Goal: Book appointment/travel/reservation

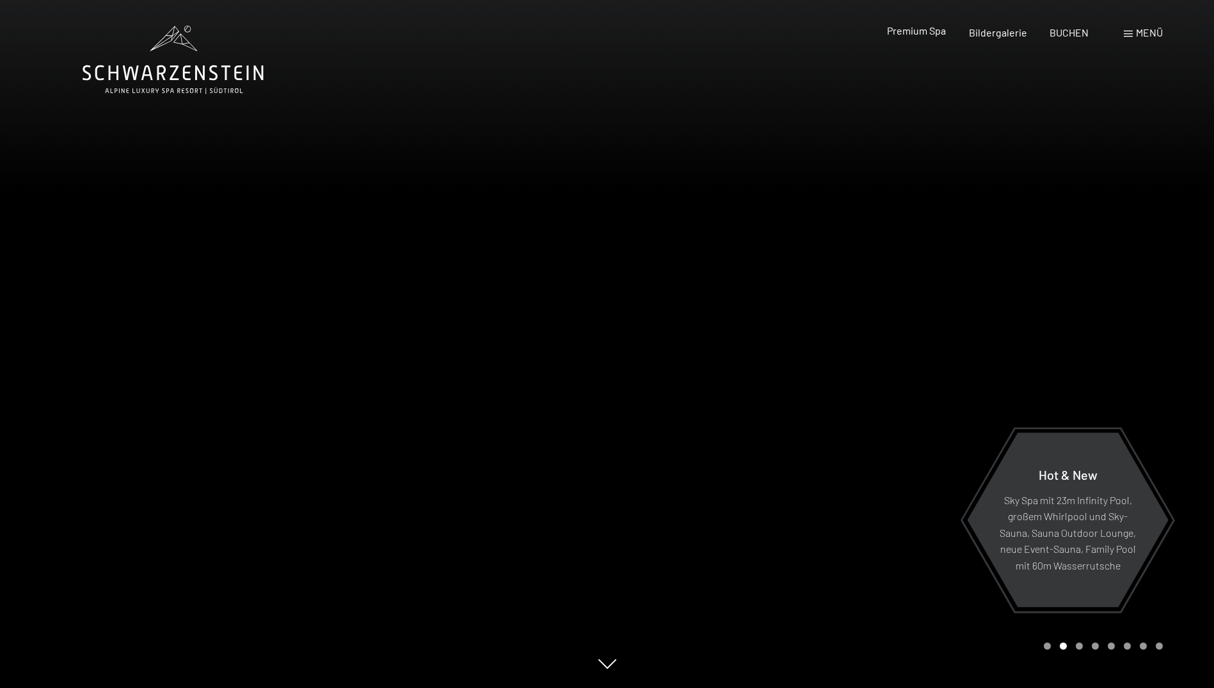
click at [910, 28] on span "Premium Spa" at bounding box center [916, 30] width 59 height 12
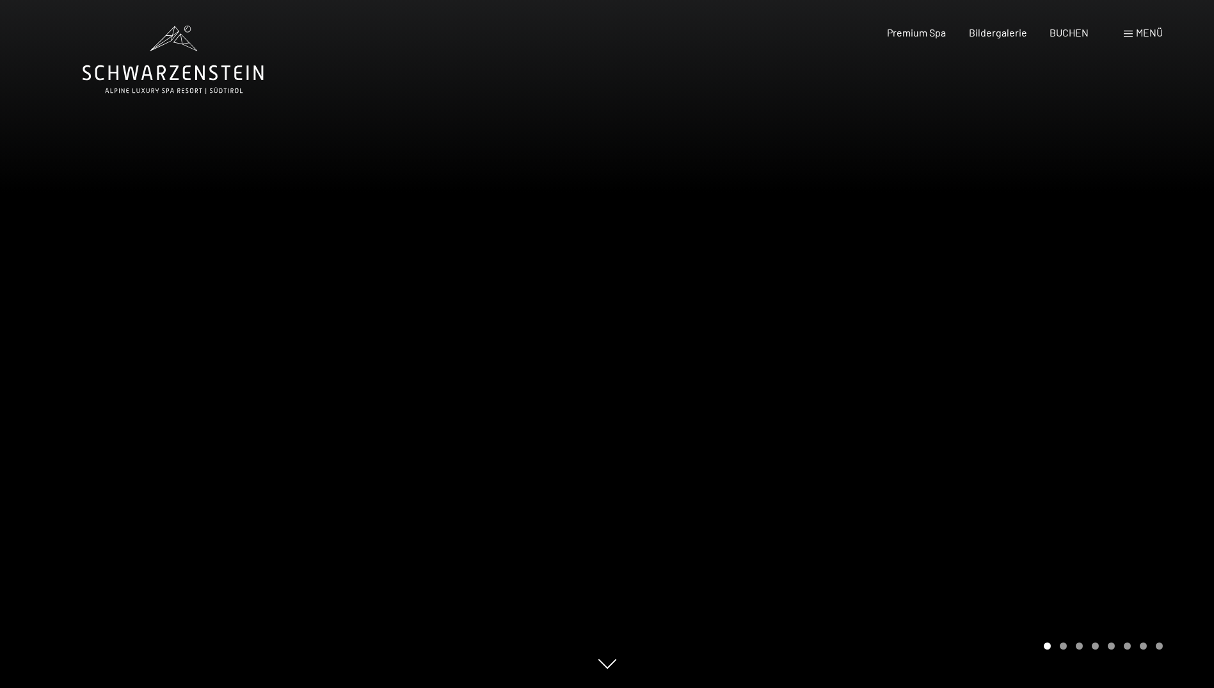
click at [1126, 365] on div at bounding box center [910, 344] width 607 height 688
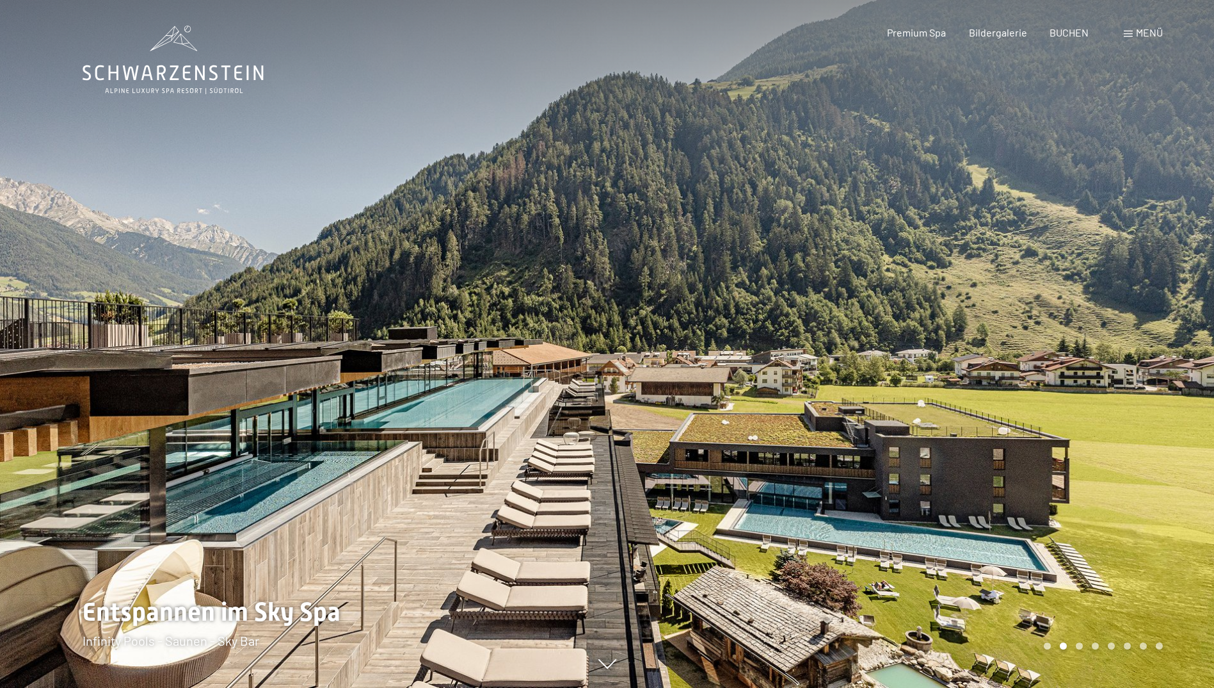
click at [1126, 365] on div at bounding box center [910, 344] width 607 height 688
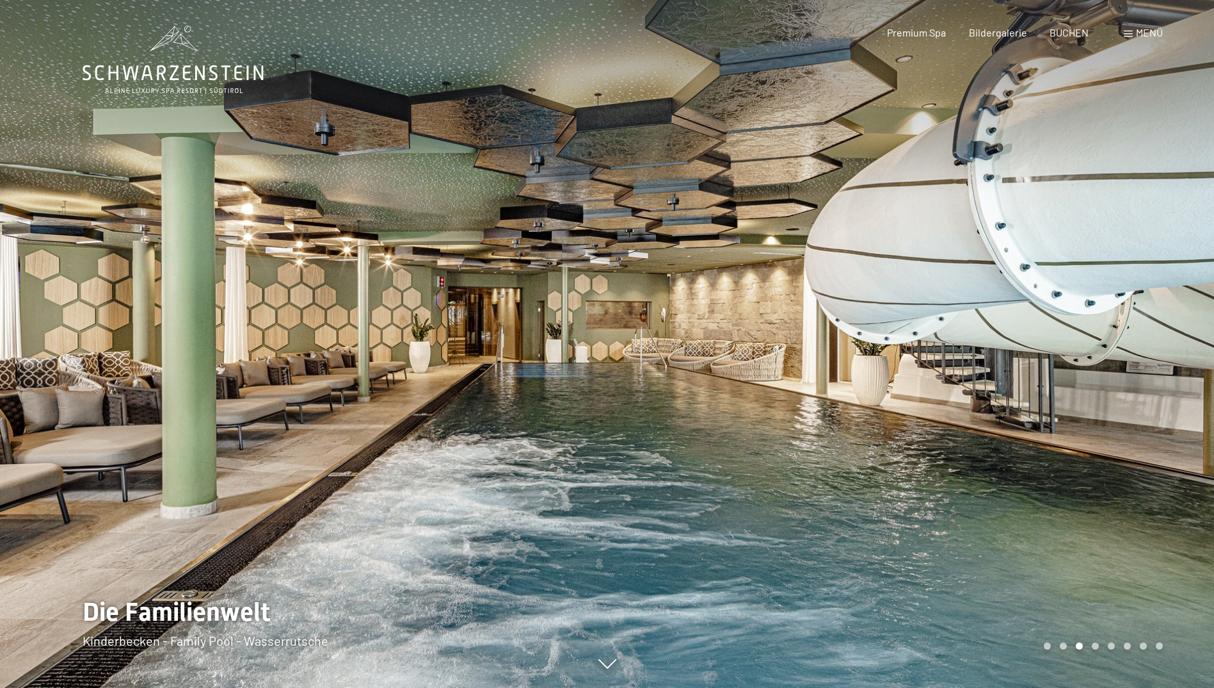
click at [1120, 364] on div at bounding box center [910, 344] width 607 height 688
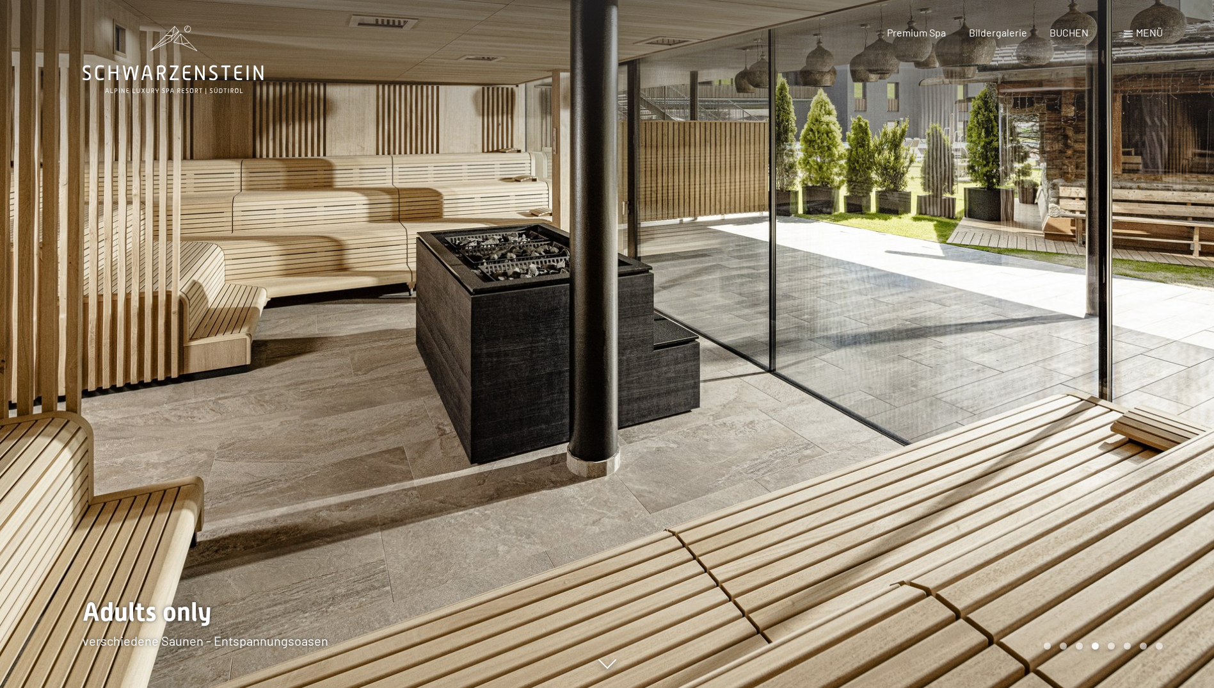
click at [1120, 364] on div at bounding box center [910, 344] width 607 height 688
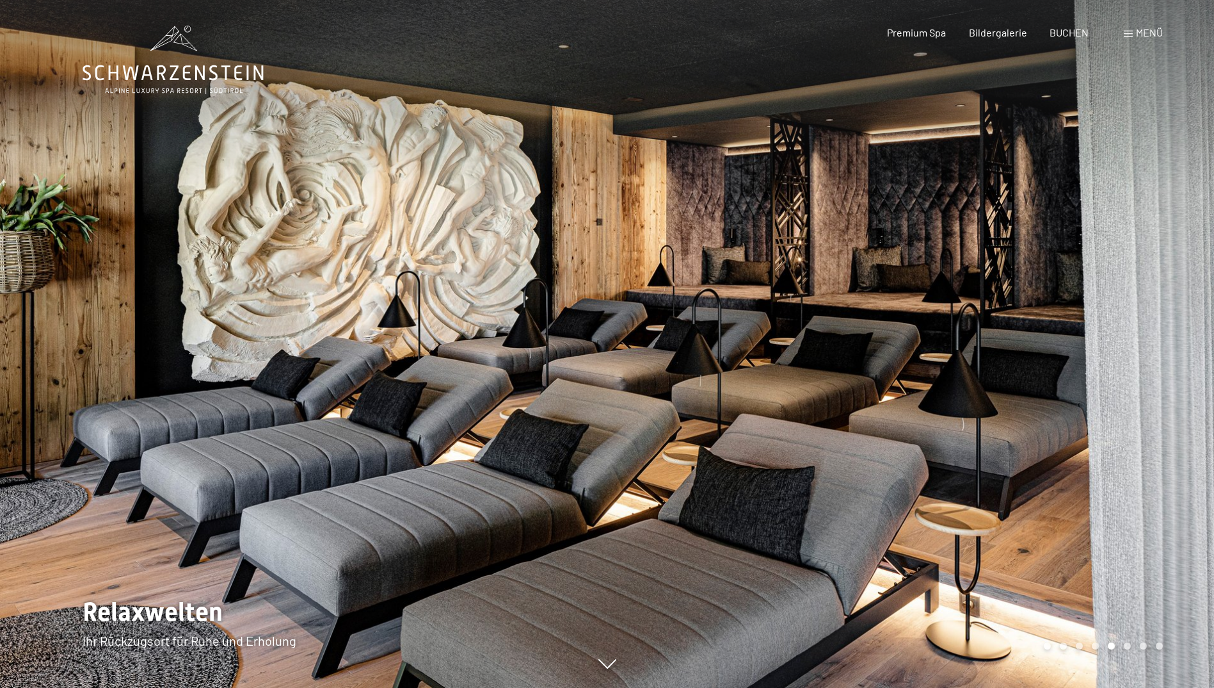
click at [1118, 364] on div at bounding box center [910, 344] width 607 height 688
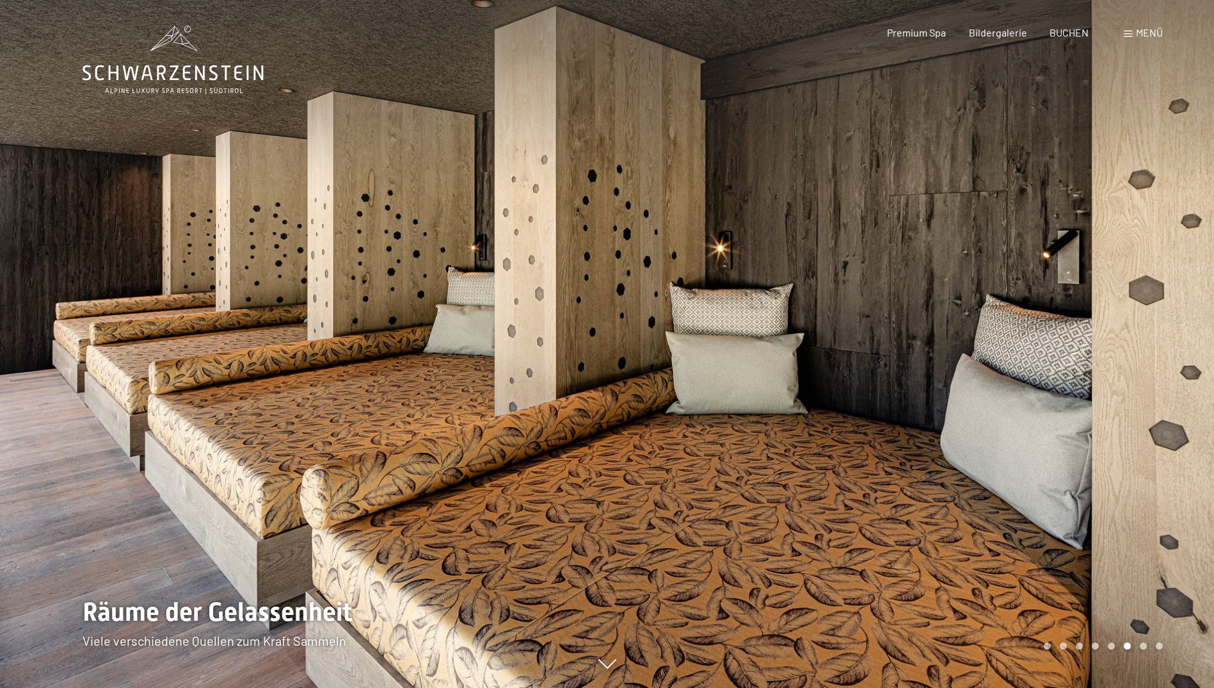
click at [1118, 364] on div at bounding box center [910, 344] width 607 height 688
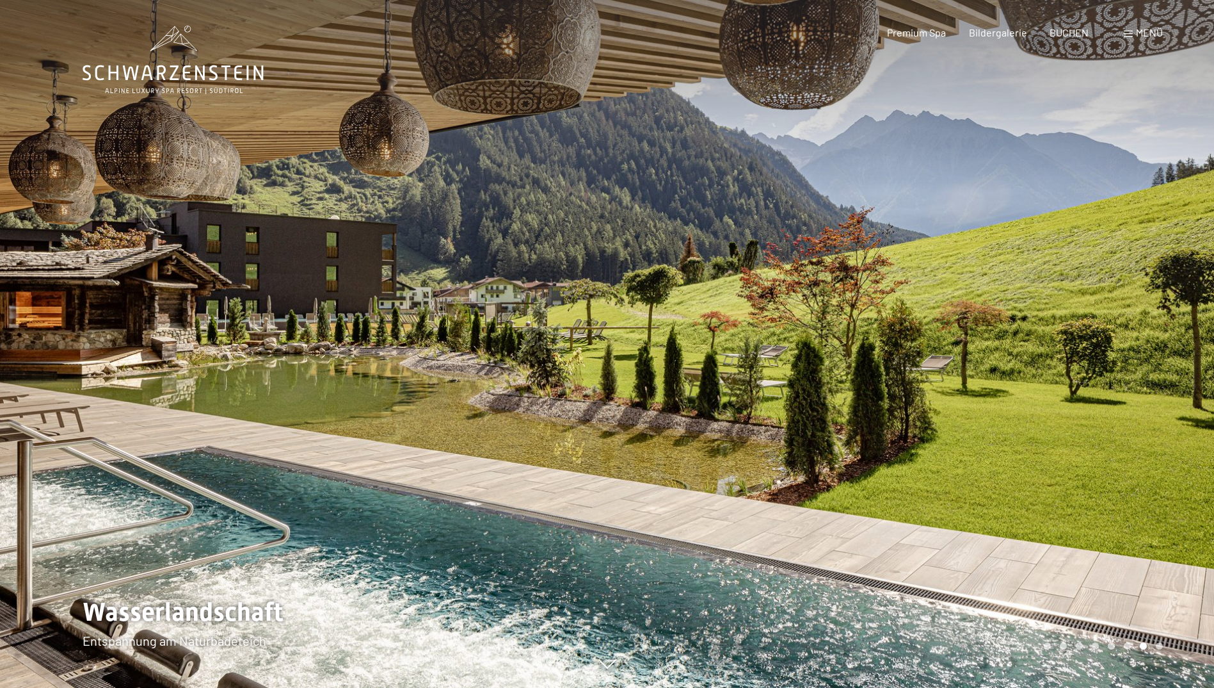
click at [1118, 364] on div at bounding box center [910, 344] width 607 height 688
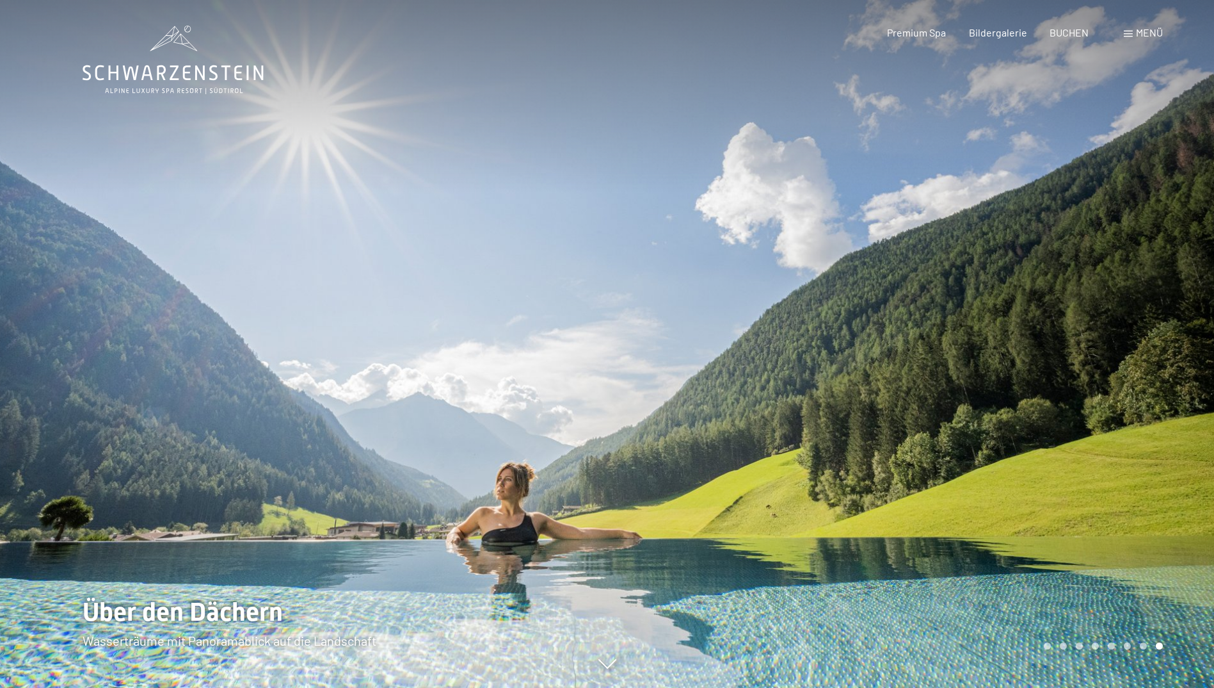
click at [1118, 364] on div at bounding box center [910, 344] width 607 height 688
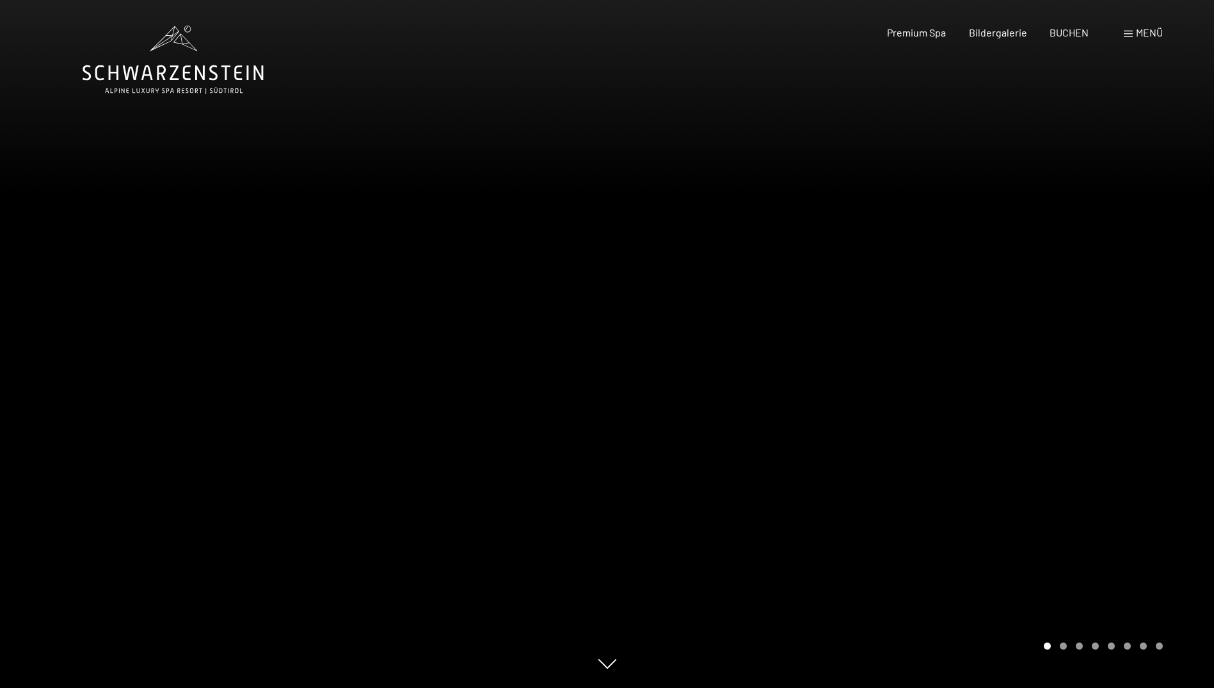
click at [1118, 364] on div at bounding box center [910, 344] width 607 height 688
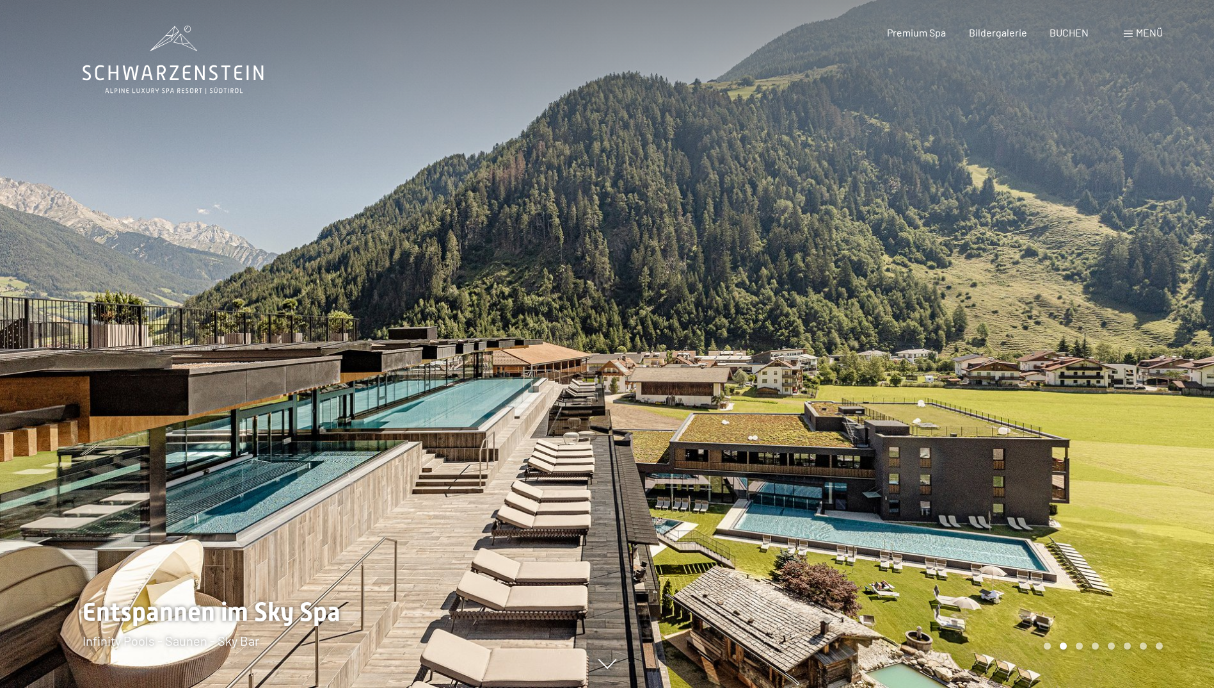
click at [1118, 364] on div at bounding box center [910, 344] width 607 height 688
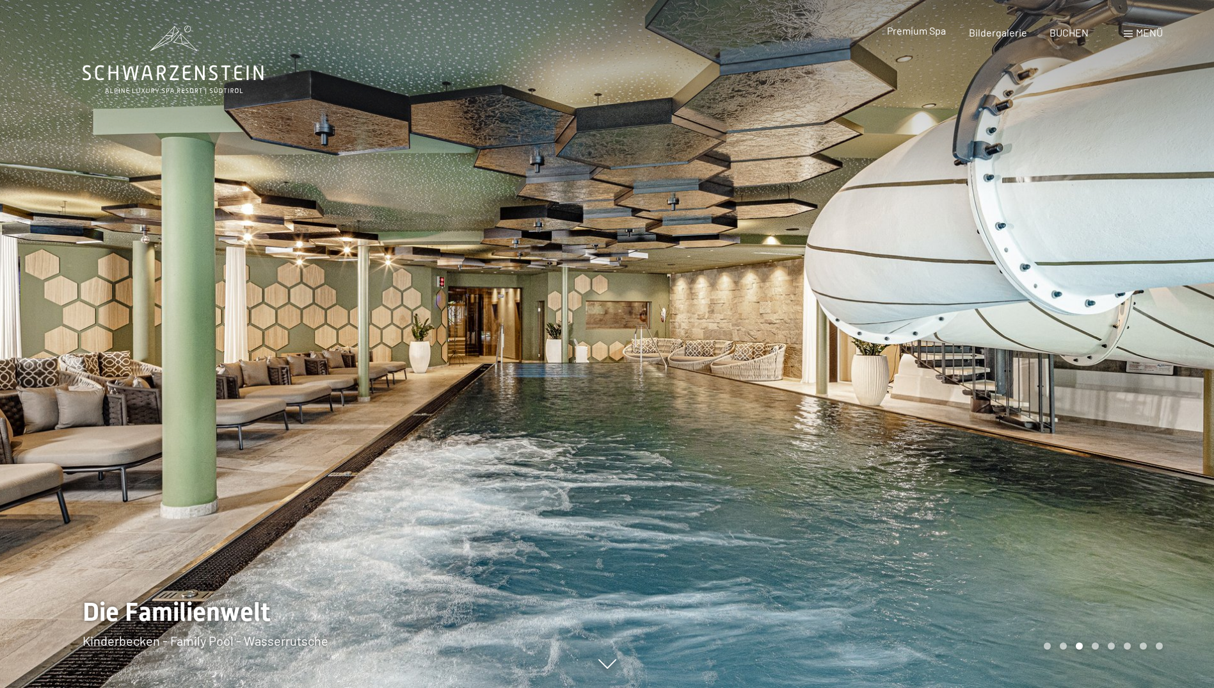
click at [919, 30] on span "Premium Spa" at bounding box center [916, 30] width 59 height 12
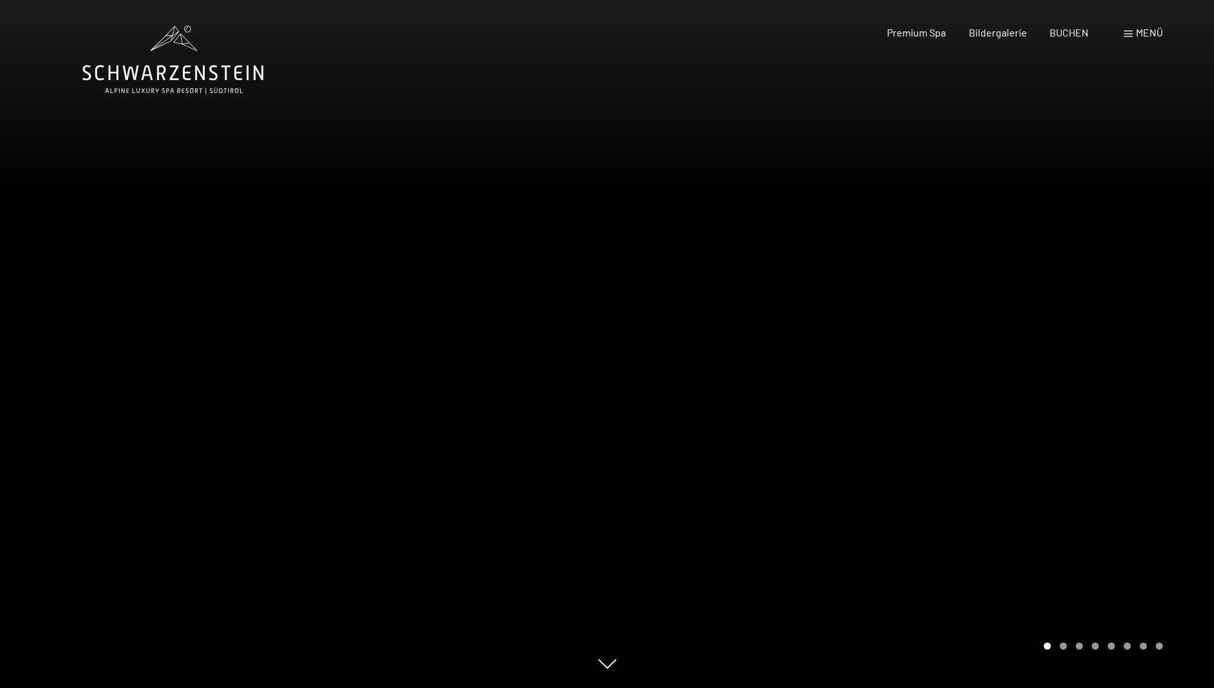
click at [965, 35] on div "Premium Spa Bildergalerie BUCHEN" at bounding box center [976, 33] width 269 height 14
click at [984, 27] on span "Bildergalerie" at bounding box center [998, 30] width 58 height 12
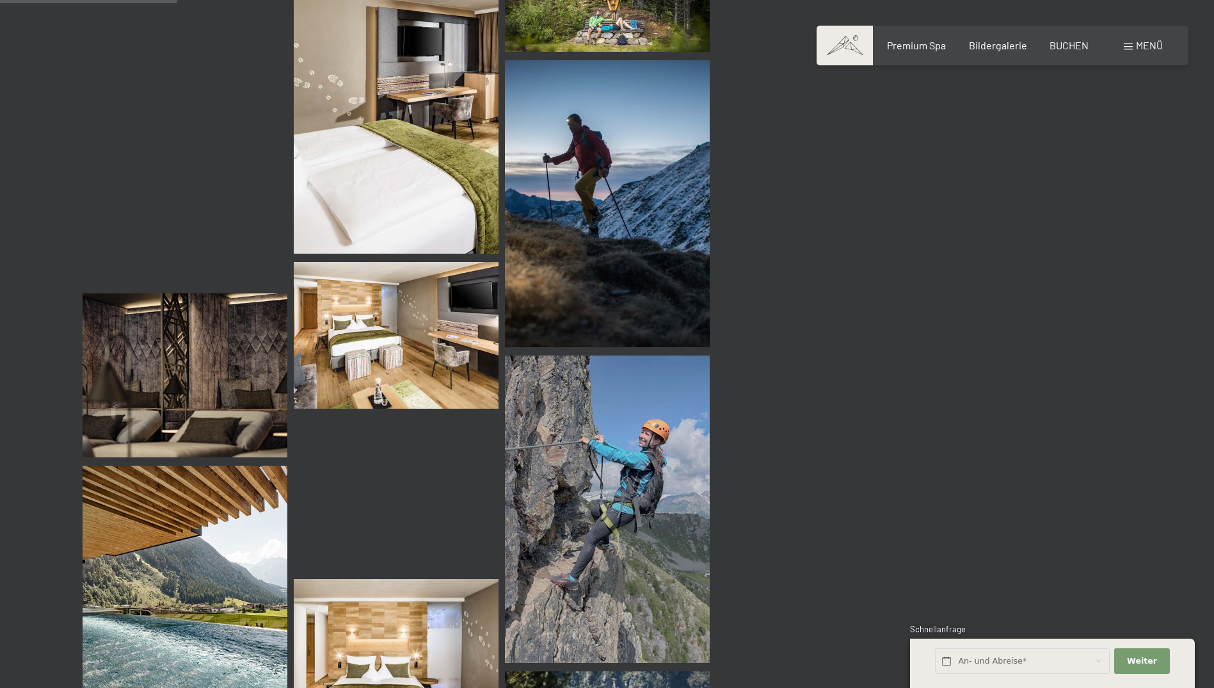
scroll to position [2497, 0]
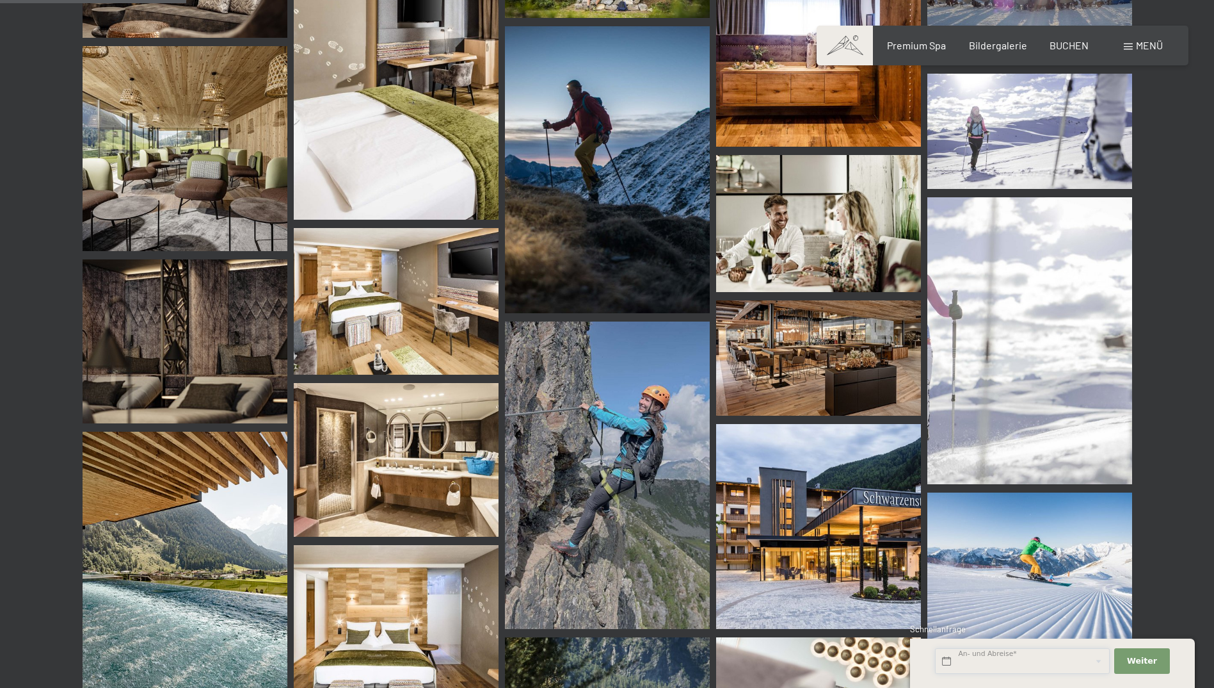
click at [1034, 661] on input "text" at bounding box center [1022, 661] width 175 height 26
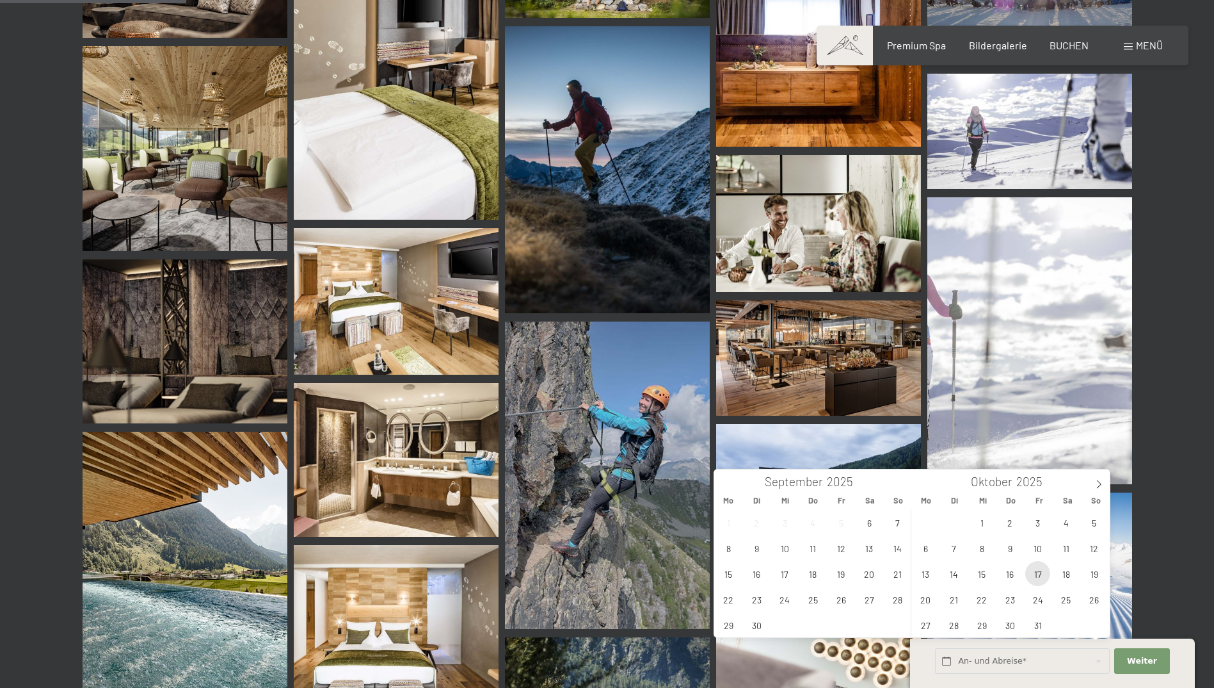
click at [1036, 574] on span "17" at bounding box center [1037, 573] width 25 height 25
click at [1033, 595] on span "24" at bounding box center [1037, 598] width 25 height 25
type input "Fr. 17.10.2025 - Fr. 24.10.2025"
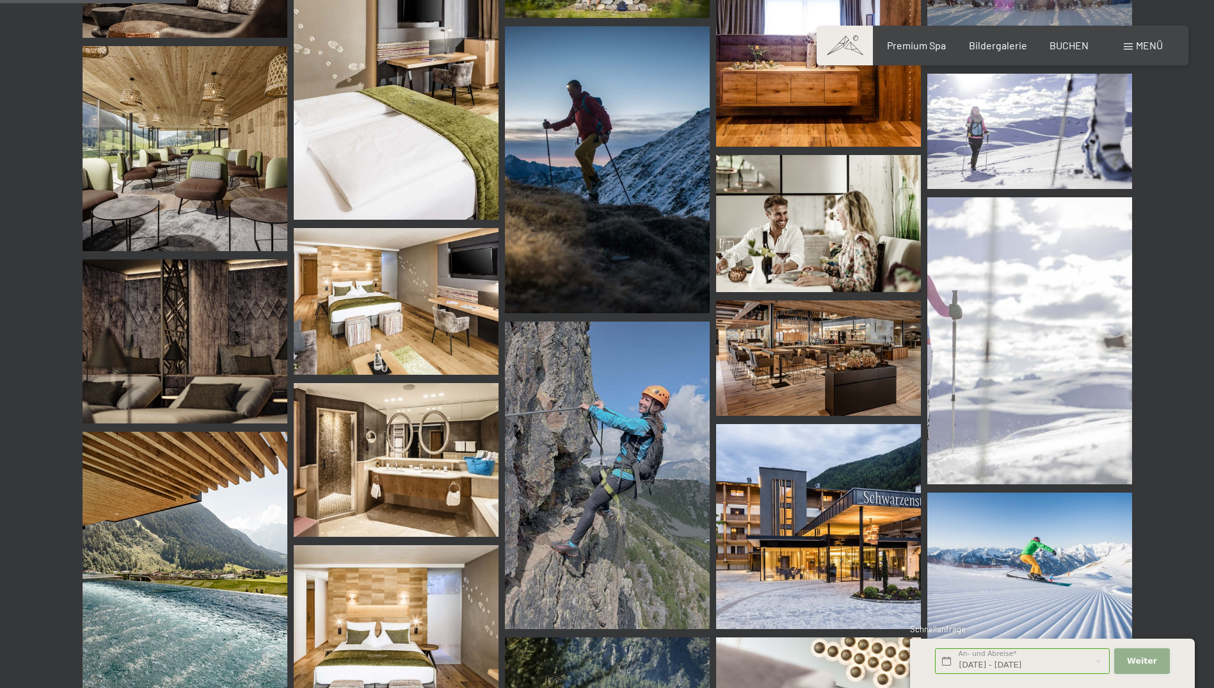
click at [1147, 659] on span "Weiter" at bounding box center [1142, 661] width 30 height 12
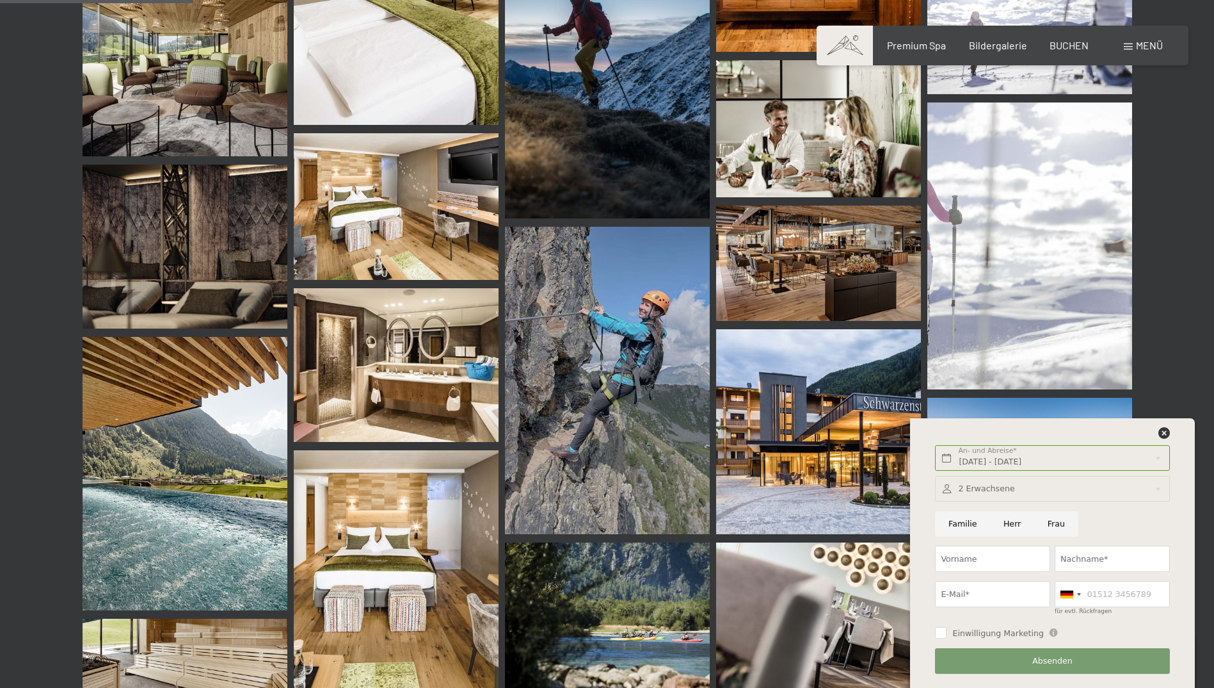
scroll to position [2753, 0]
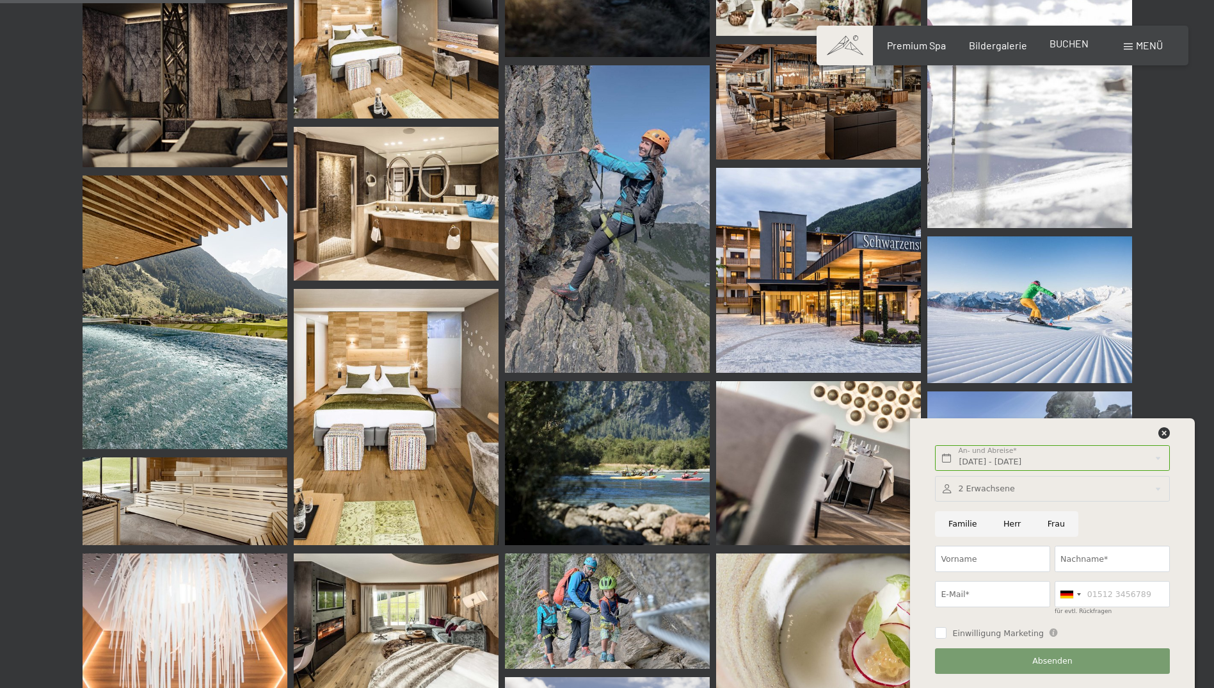
click at [1058, 45] on span "BUCHEN" at bounding box center [1069, 43] width 39 height 12
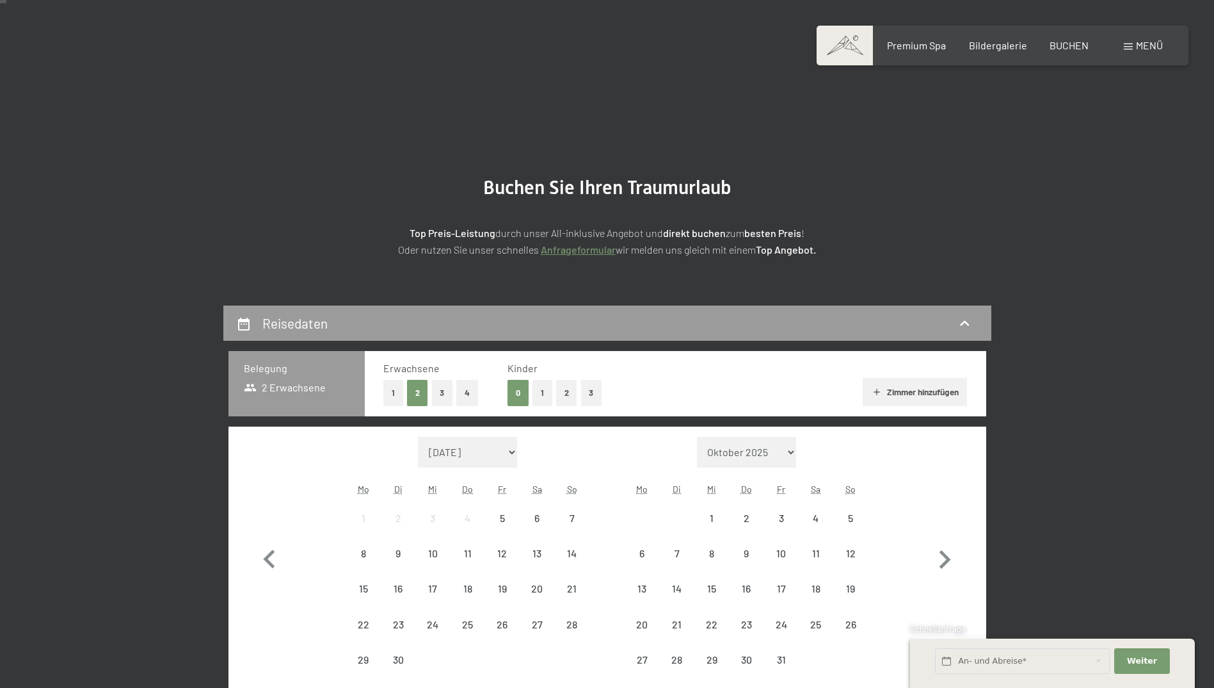
scroll to position [256, 0]
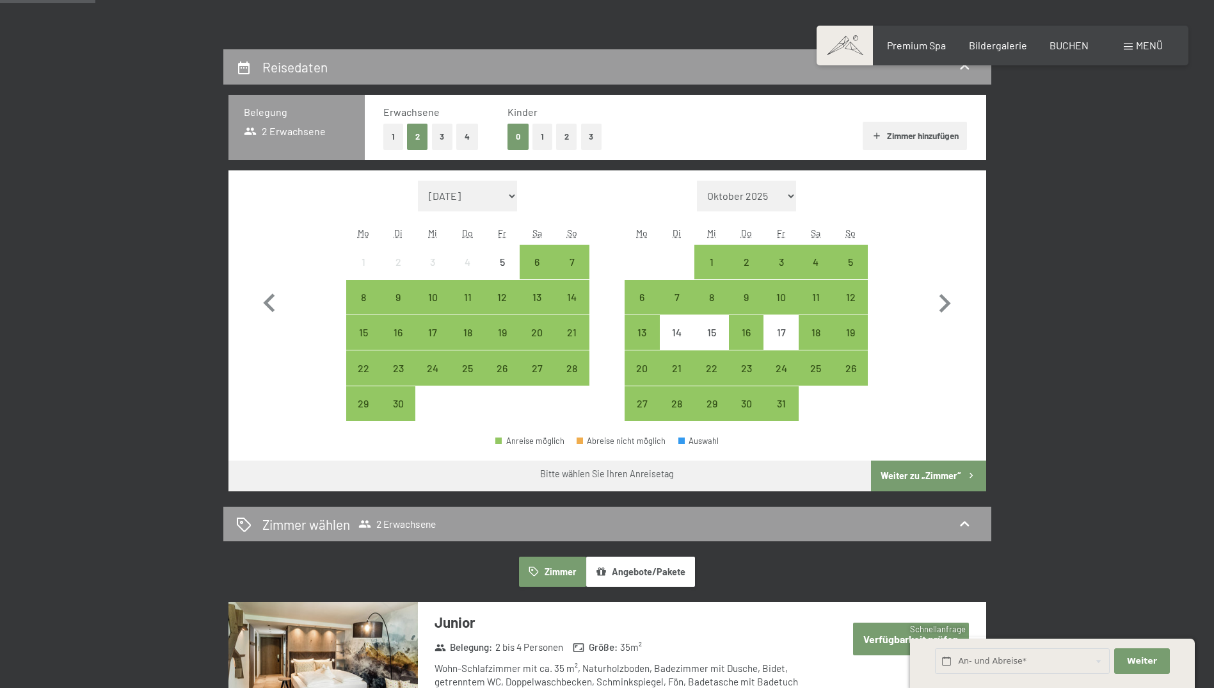
click at [389, 136] on button "1" at bounding box center [393, 137] width 20 height 26
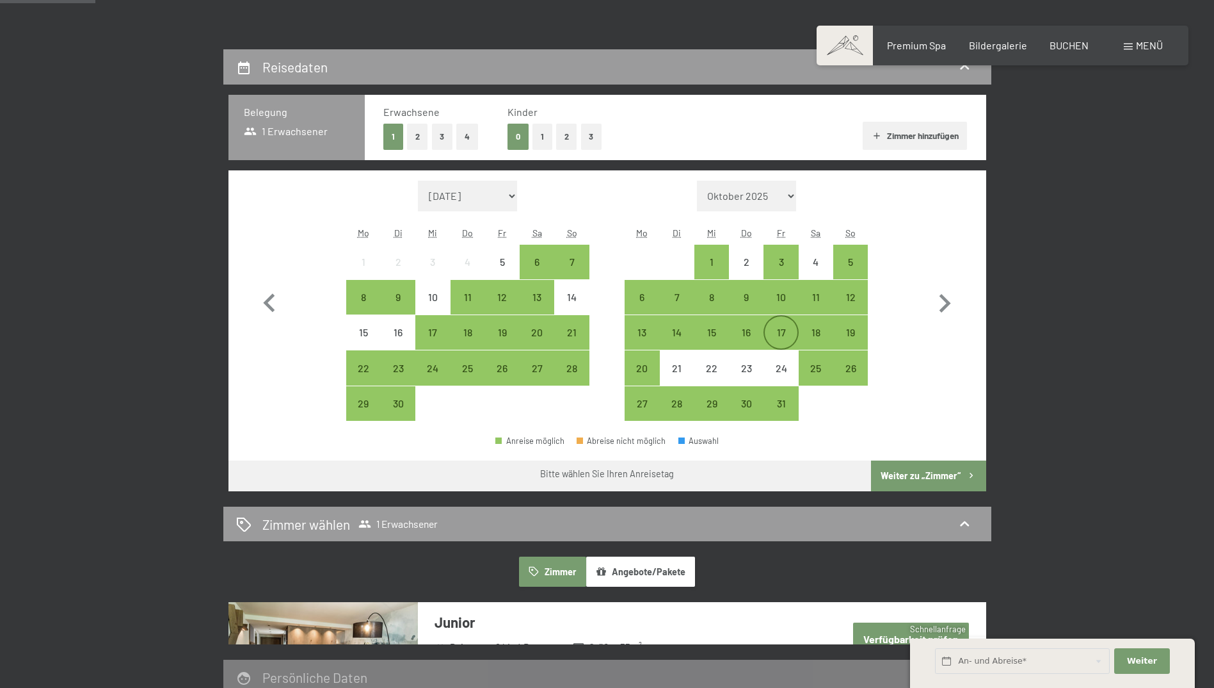
click at [781, 328] on div "17" at bounding box center [781, 343] width 32 height 32
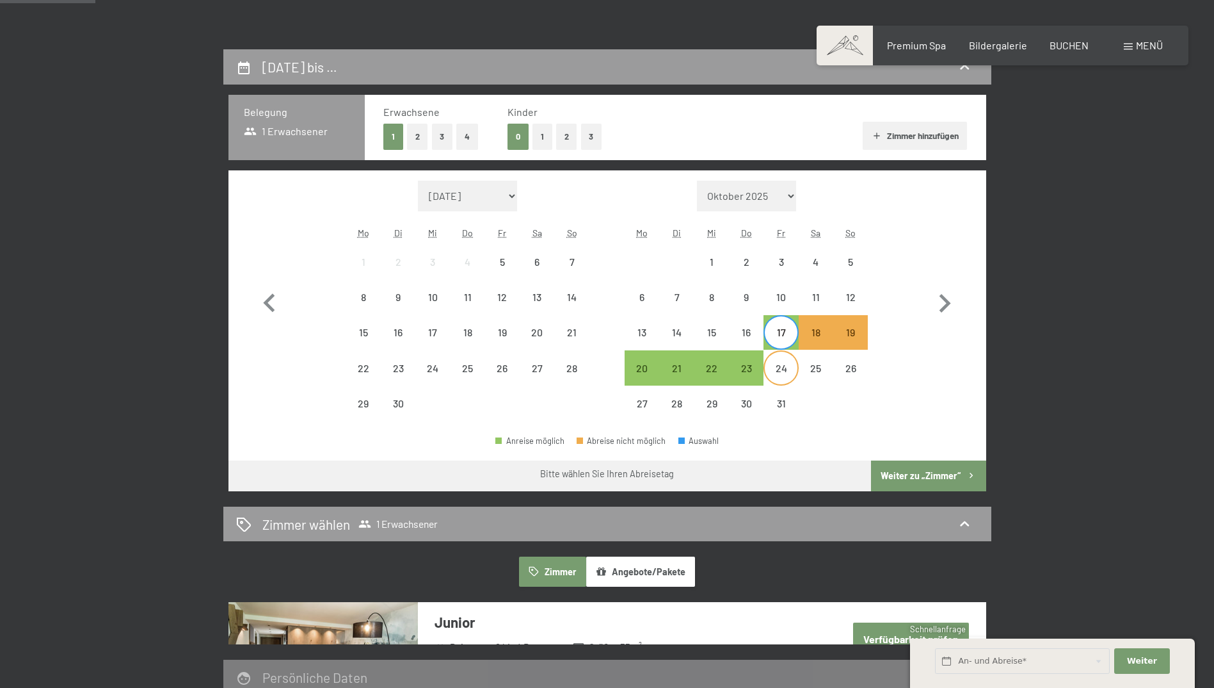
click at [788, 368] on div "24" at bounding box center [781, 379] width 32 height 32
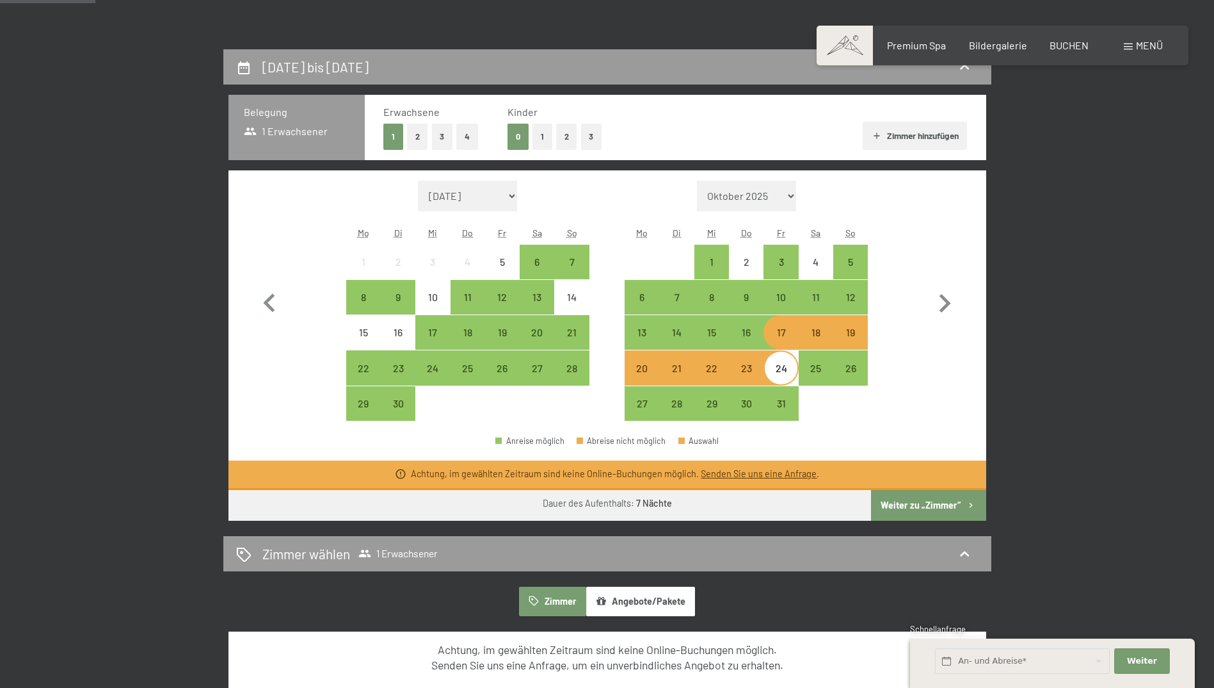
click at [944, 502] on button "Weiter zu „Zimmer“" at bounding box center [928, 505] width 115 height 31
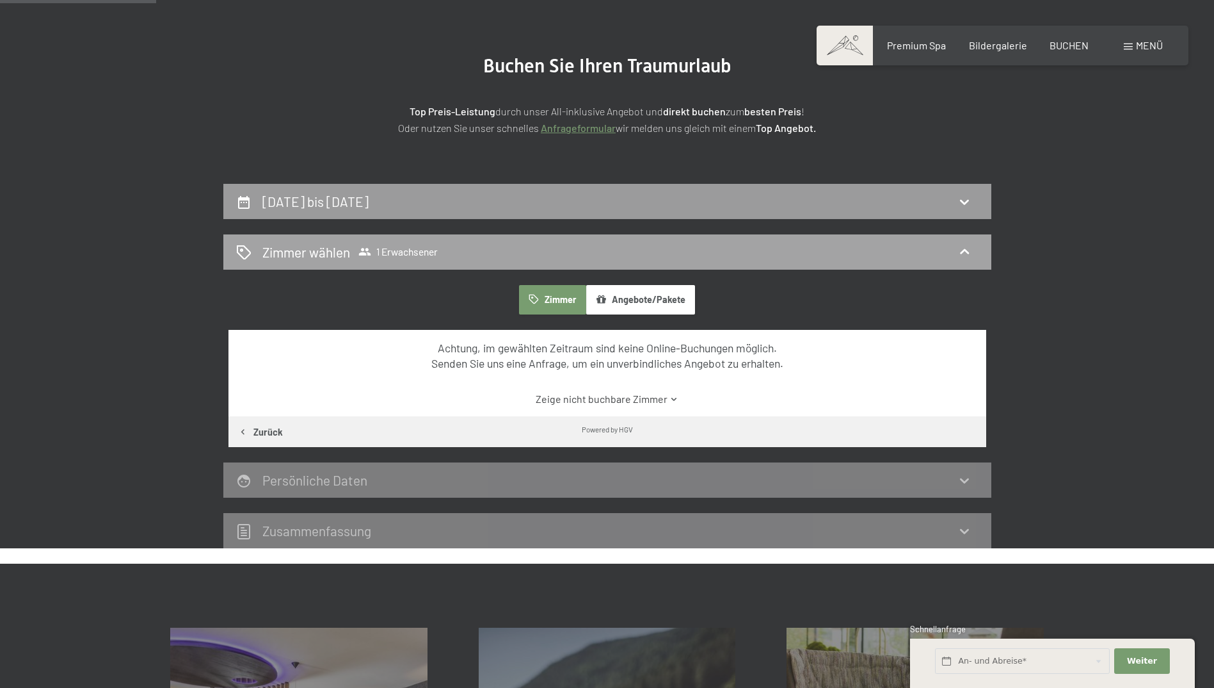
scroll to position [113, 0]
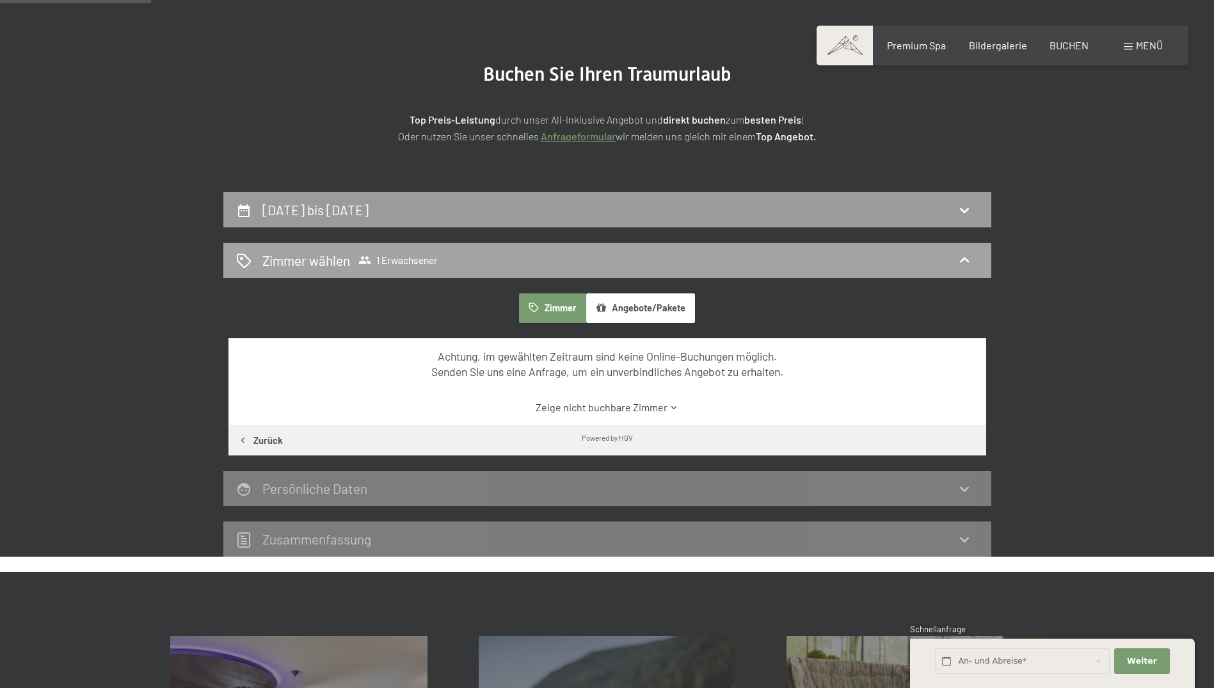
click at [353, 257] on span "Zimmer wählen 1 Erwachsener" at bounding box center [349, 260] width 175 height 19
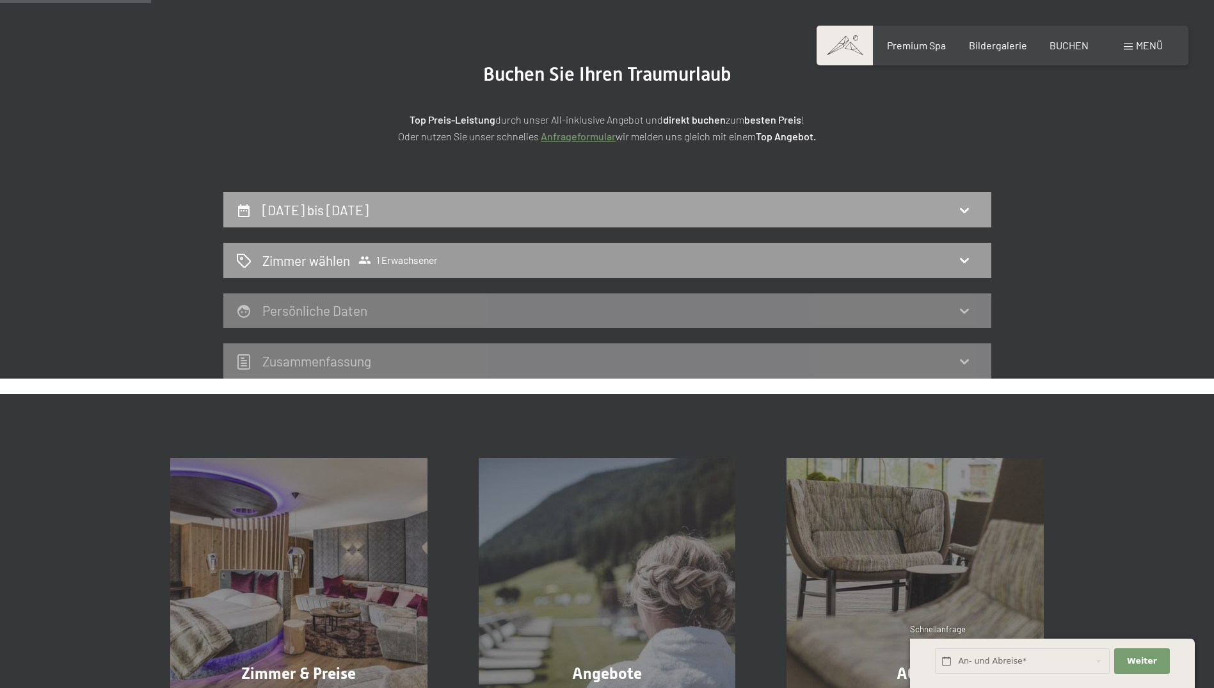
click at [369, 209] on h2 "17. Oktober bis 24. Oktober 2025" at bounding box center [315, 210] width 106 height 16
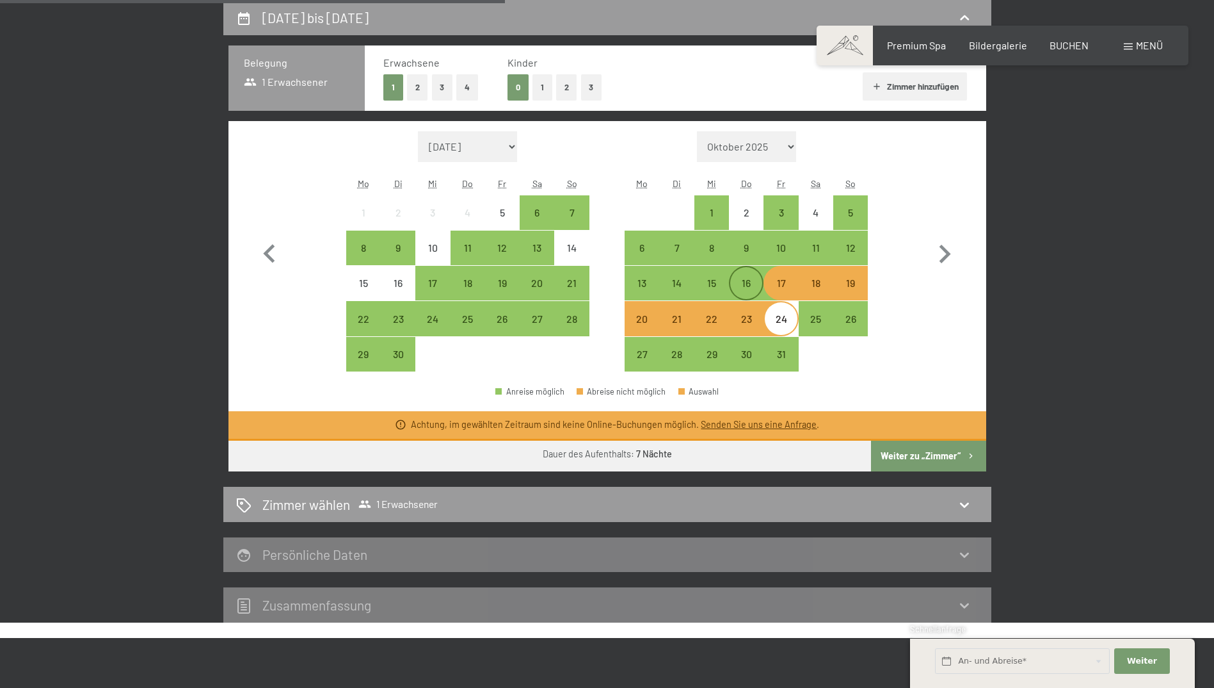
click at [740, 284] on div "16" at bounding box center [746, 294] width 32 height 32
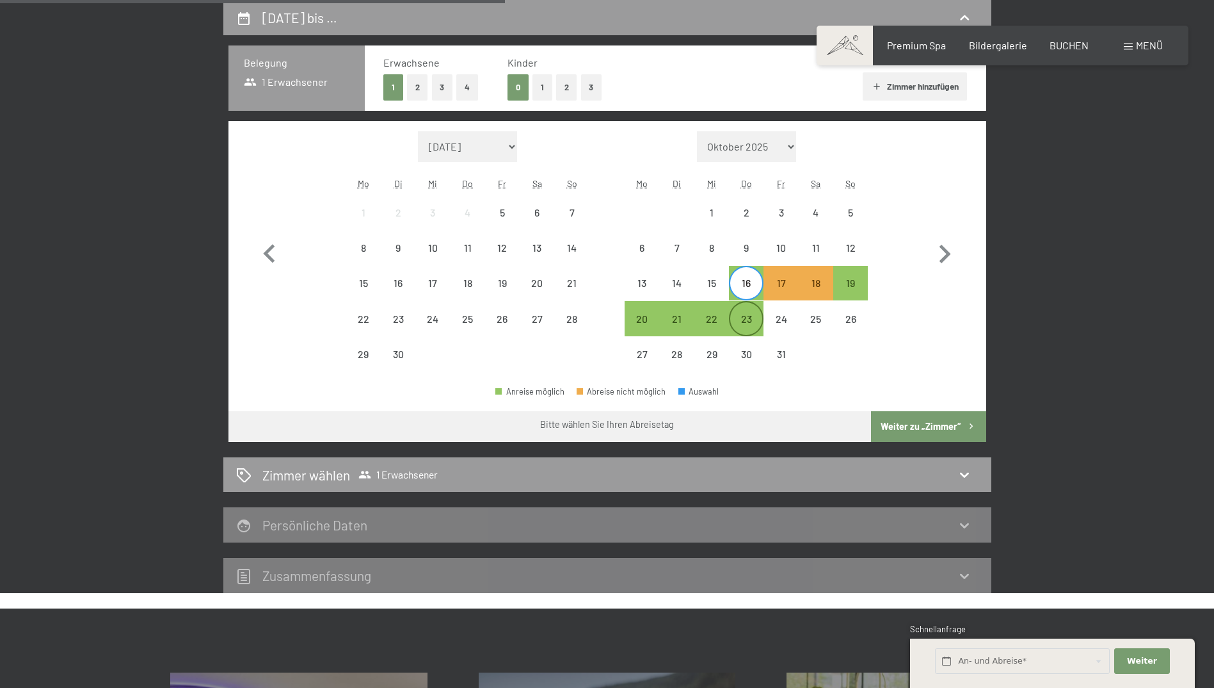
click at [751, 322] on div "23" at bounding box center [746, 330] width 32 height 32
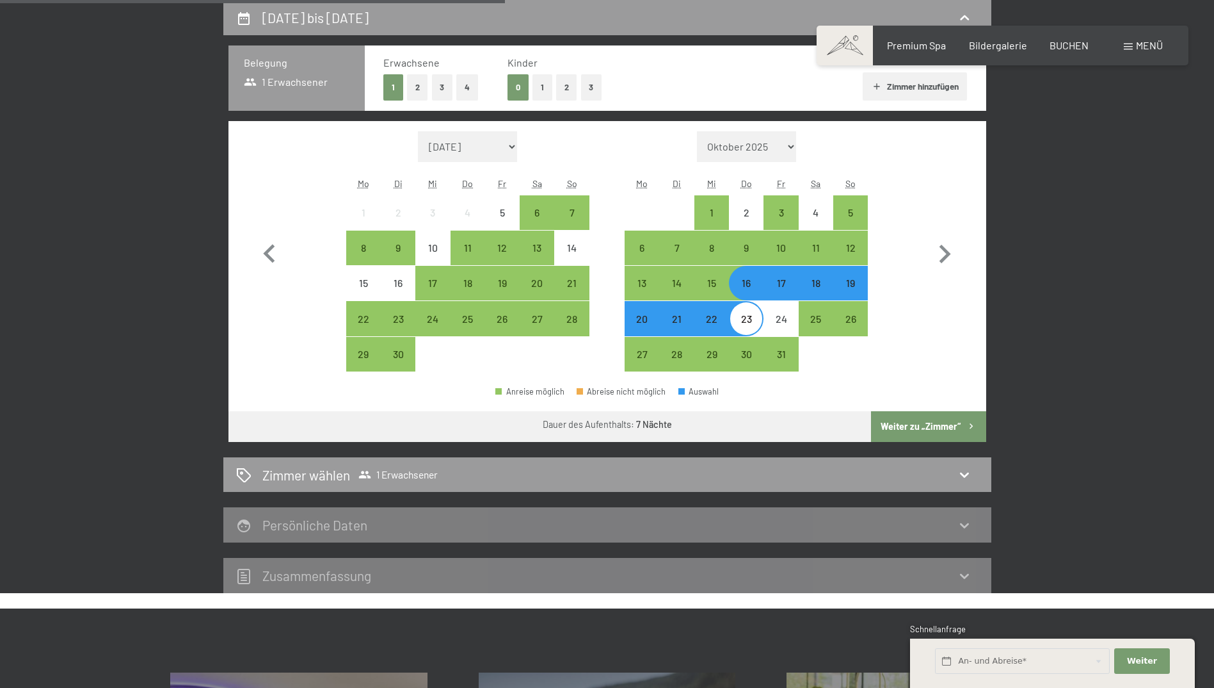
click at [922, 425] on button "Weiter zu „Zimmer“" at bounding box center [928, 426] width 115 height 31
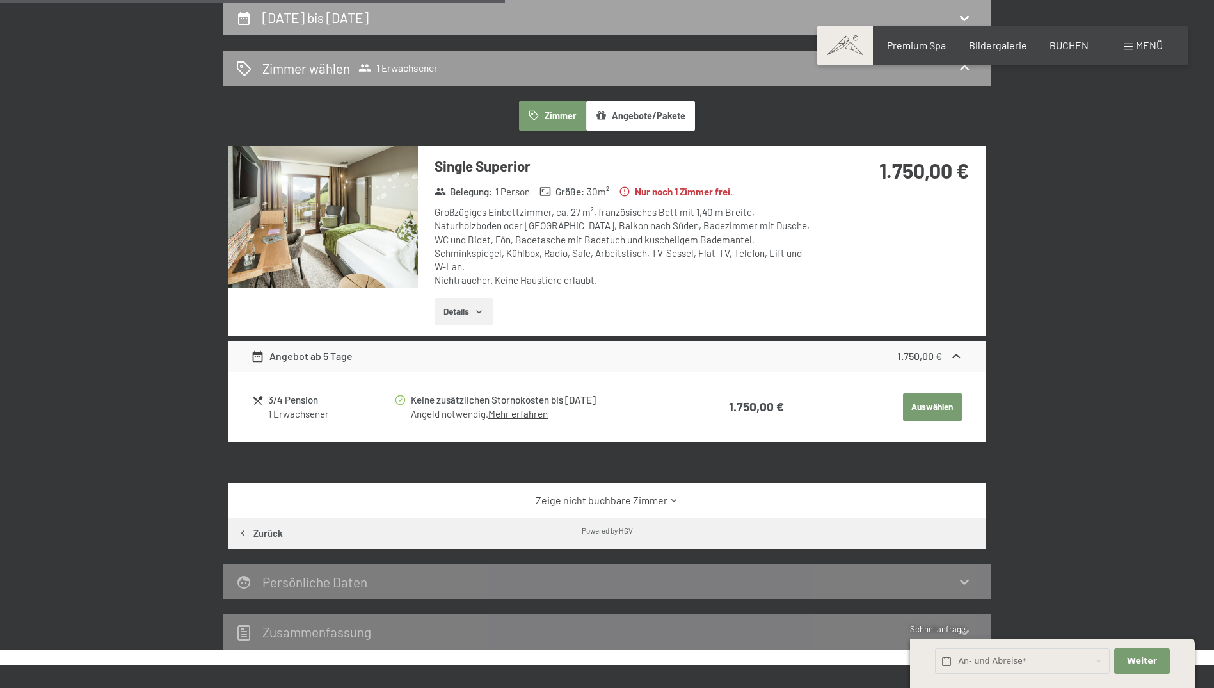
click at [454, 7] on div "16. Oktober bis 23. Oktober 2025" at bounding box center [607, 17] width 768 height 35
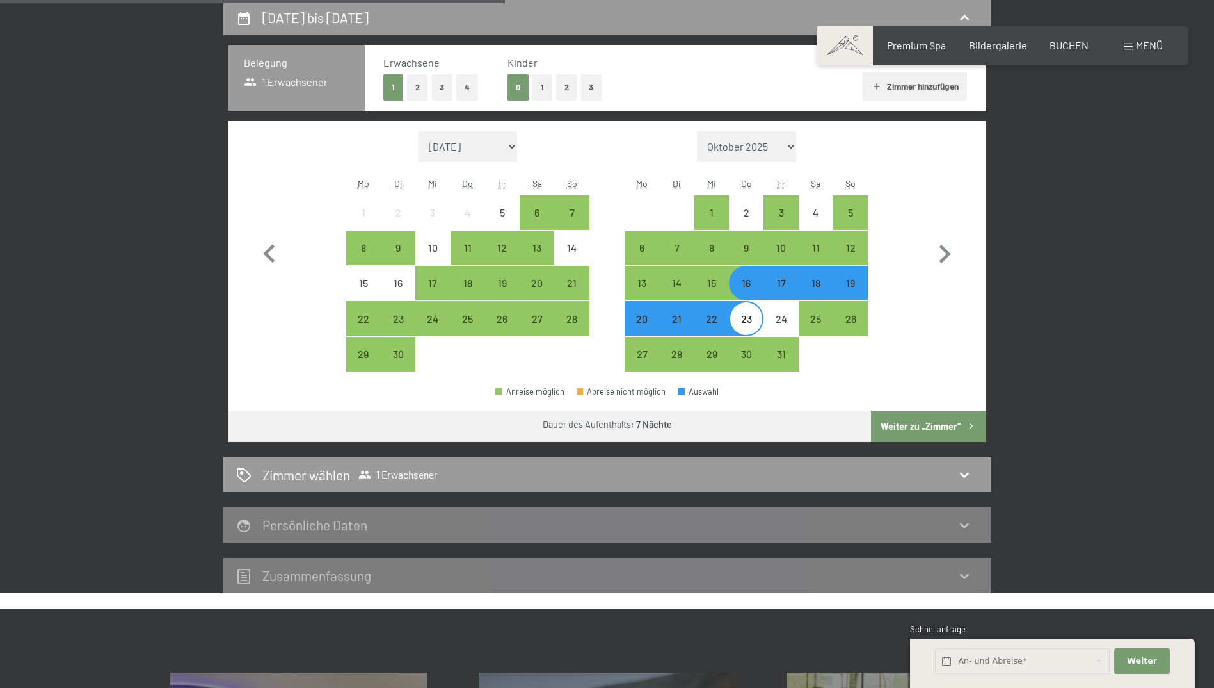
click at [845, 284] on div "19" at bounding box center [851, 294] width 32 height 32
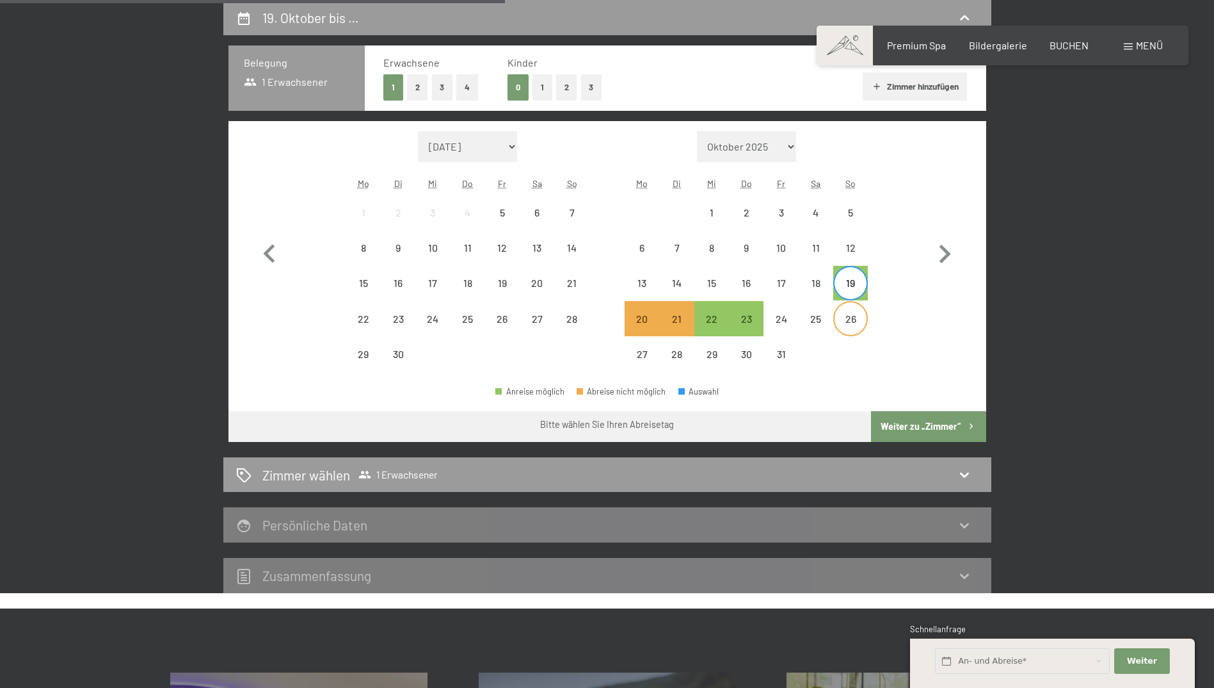
click at [859, 325] on div "26" at bounding box center [851, 330] width 32 height 32
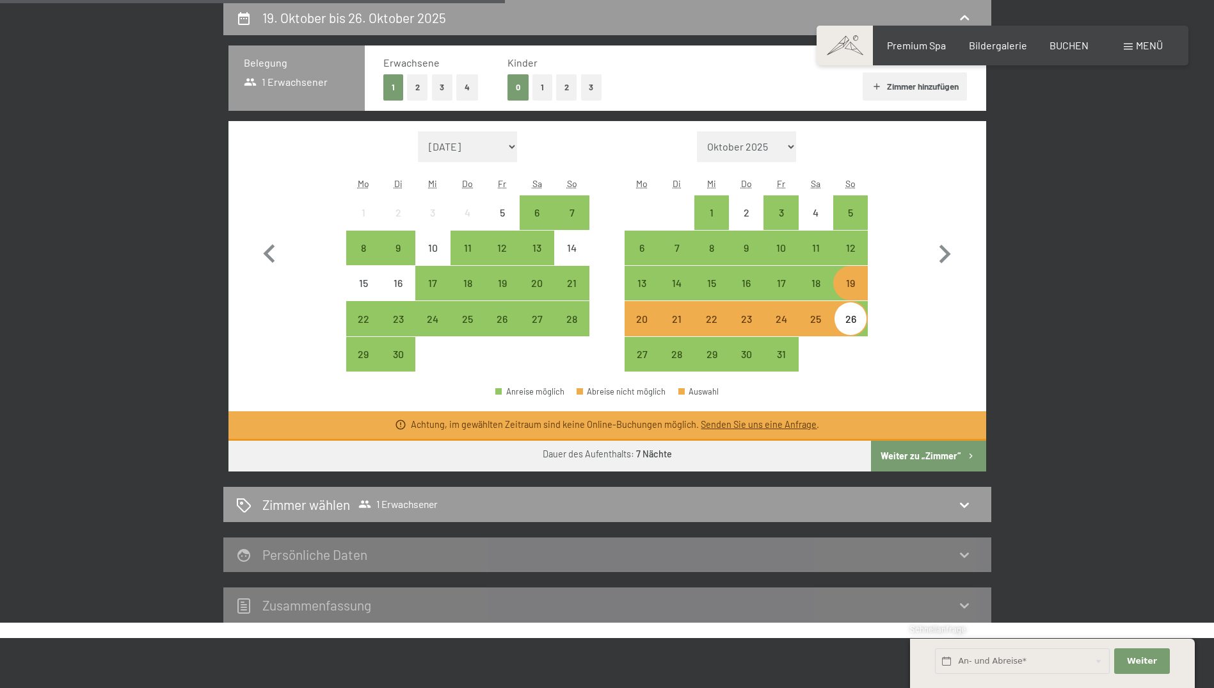
click at [943, 451] on button "Weiter zu „Zimmer“" at bounding box center [928, 455] width 115 height 31
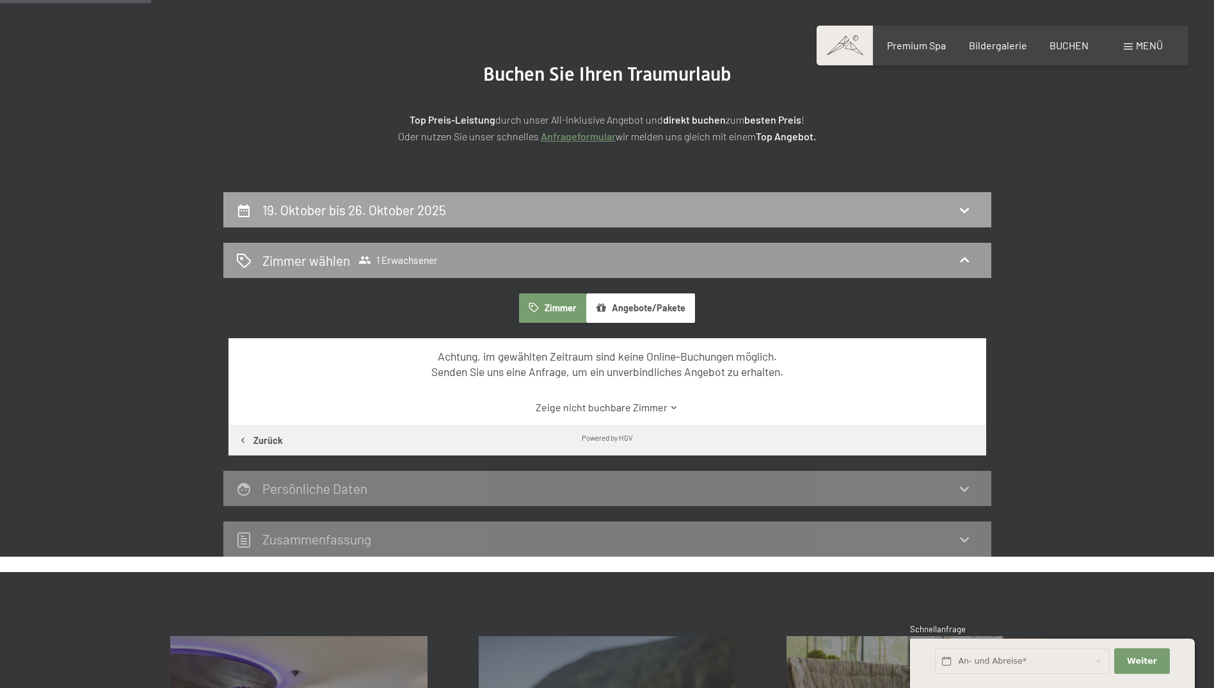
click at [621, 204] on div "19. Oktober bis 26. Oktober 2025" at bounding box center [607, 209] width 743 height 19
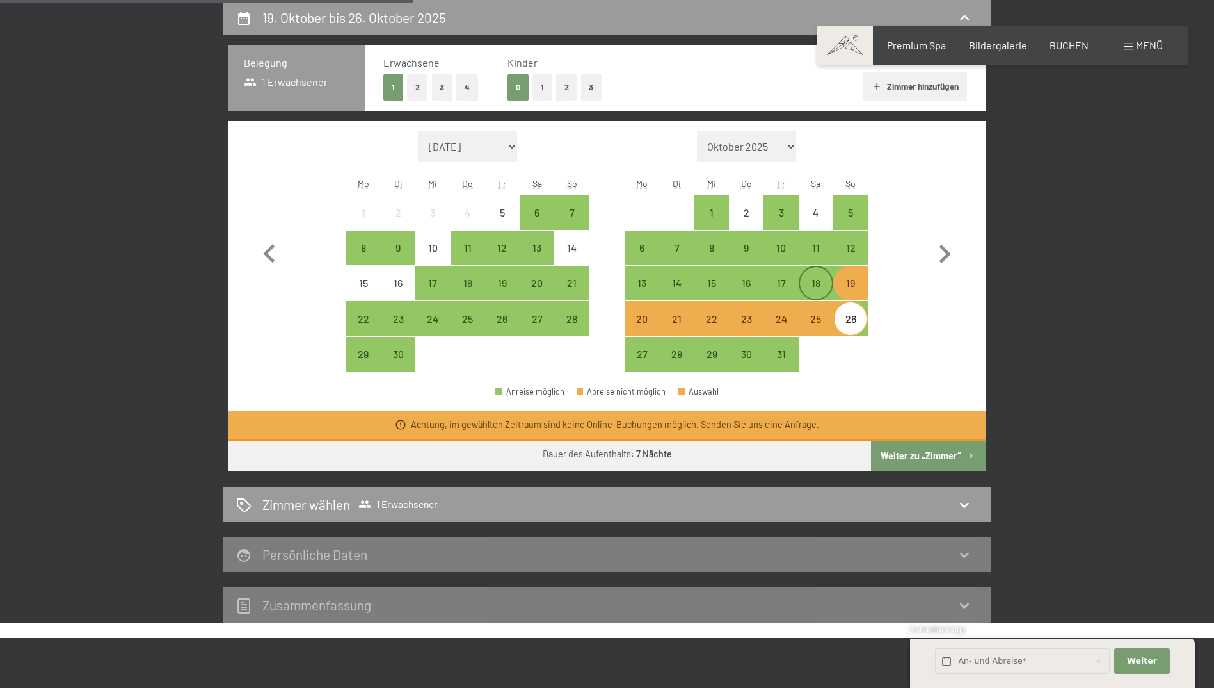
click at [824, 281] on div "18" at bounding box center [816, 294] width 32 height 32
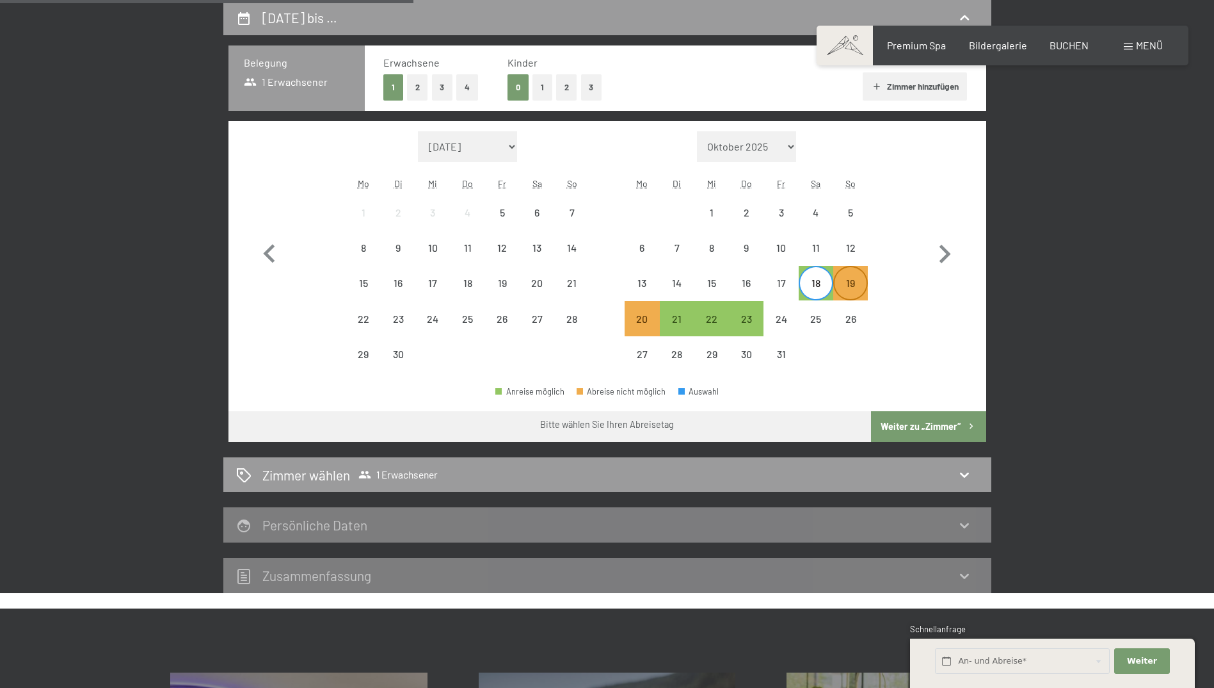
click at [858, 271] on div "19" at bounding box center [851, 283] width 32 height 32
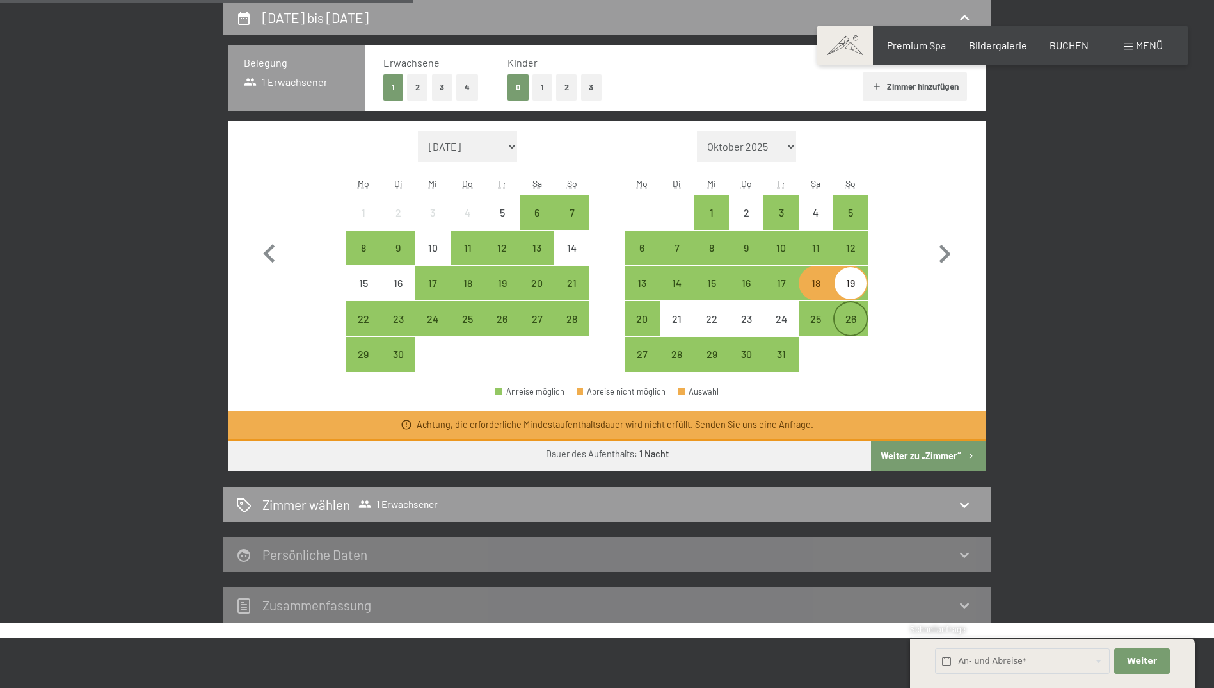
click at [851, 330] on div "26" at bounding box center [851, 330] width 32 height 32
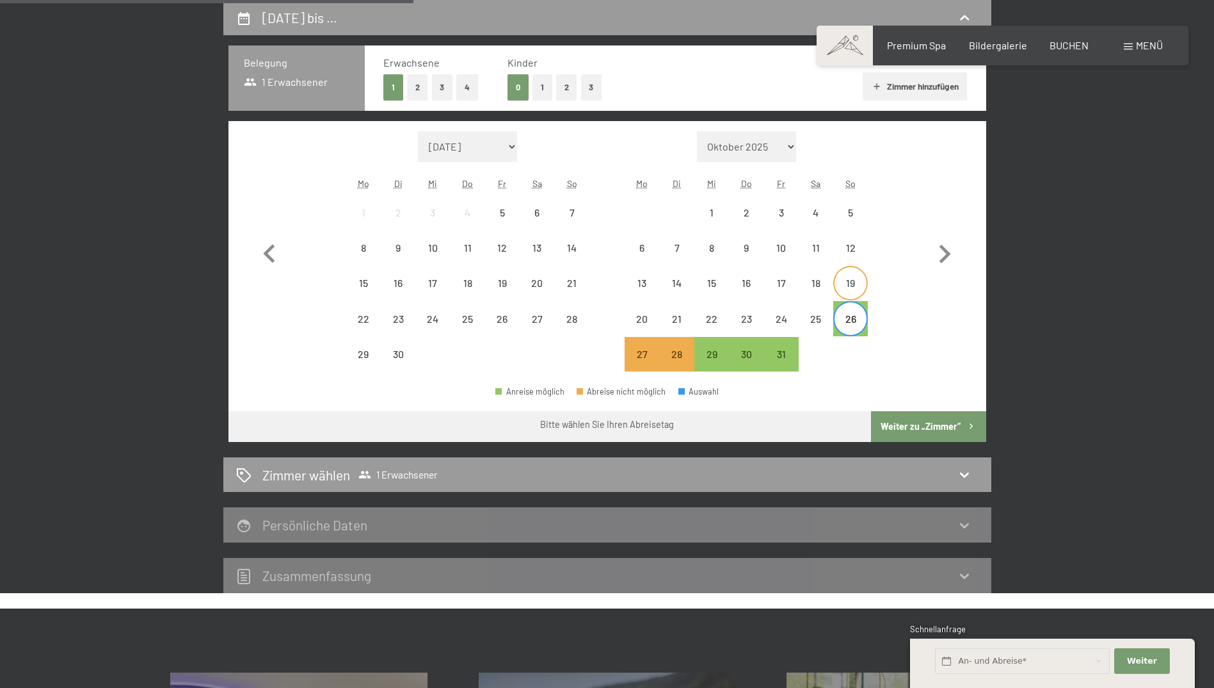
click at [856, 285] on div "19" at bounding box center [851, 294] width 32 height 32
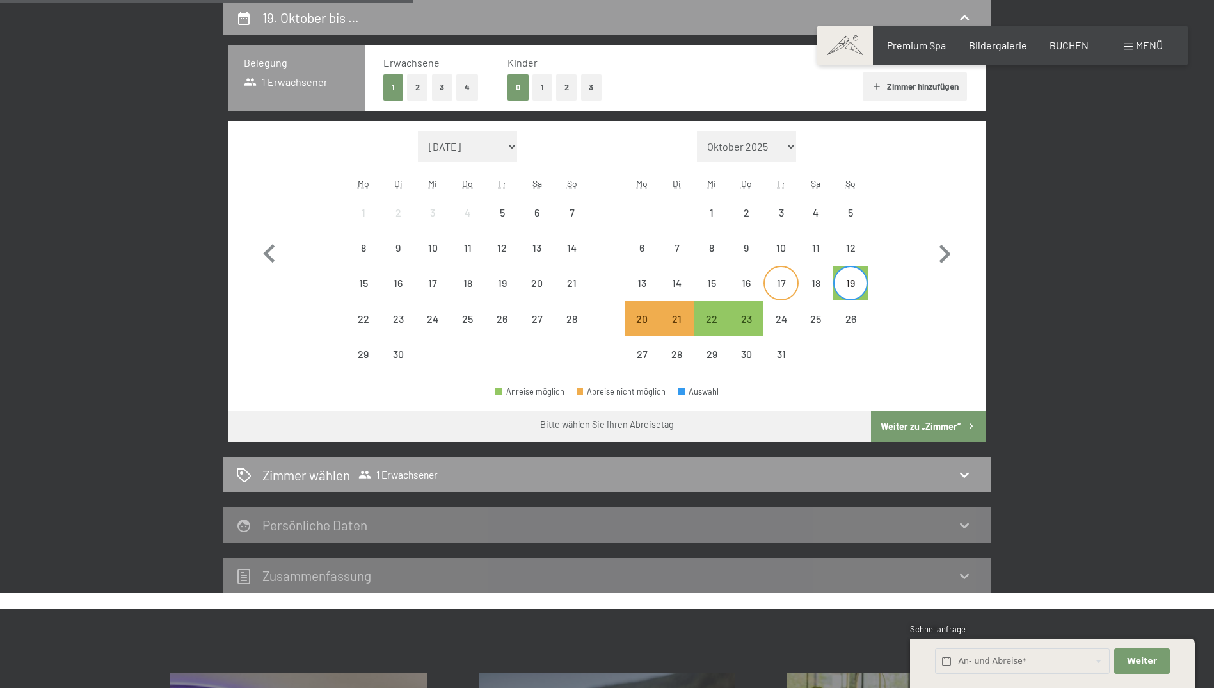
click at [776, 271] on div "17" at bounding box center [781, 283] width 32 height 32
click at [941, 429] on button "Weiter zu „Zimmer“" at bounding box center [928, 426] width 115 height 31
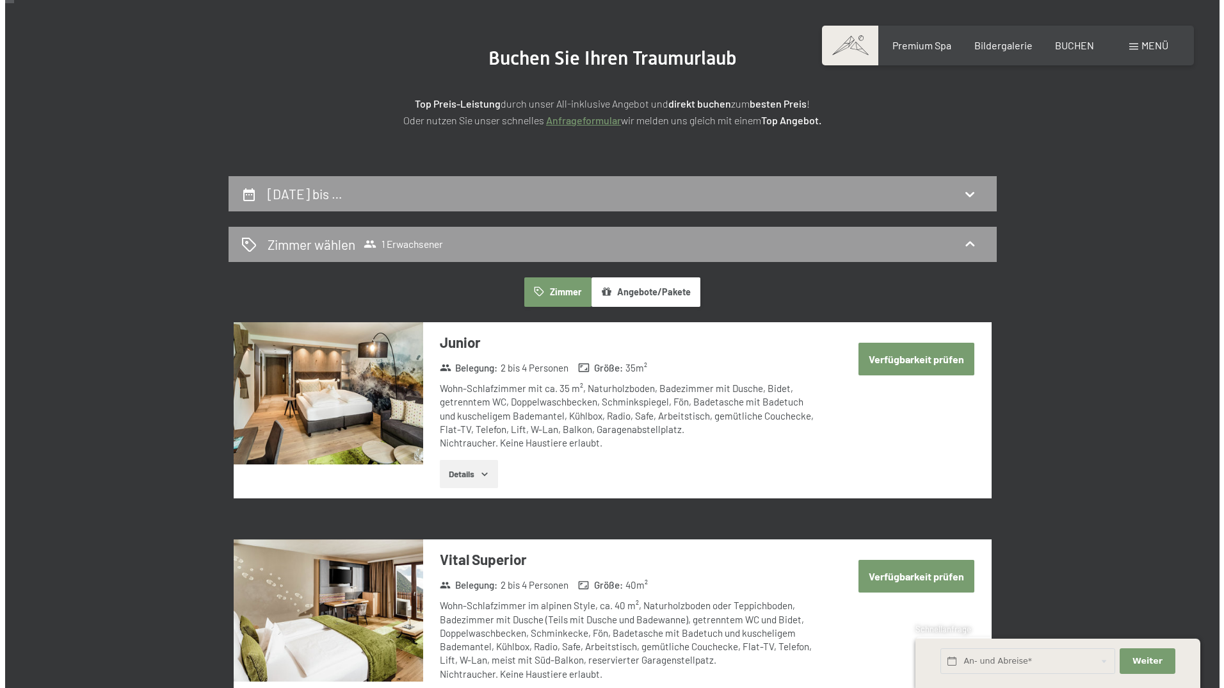
scroll to position [0, 0]
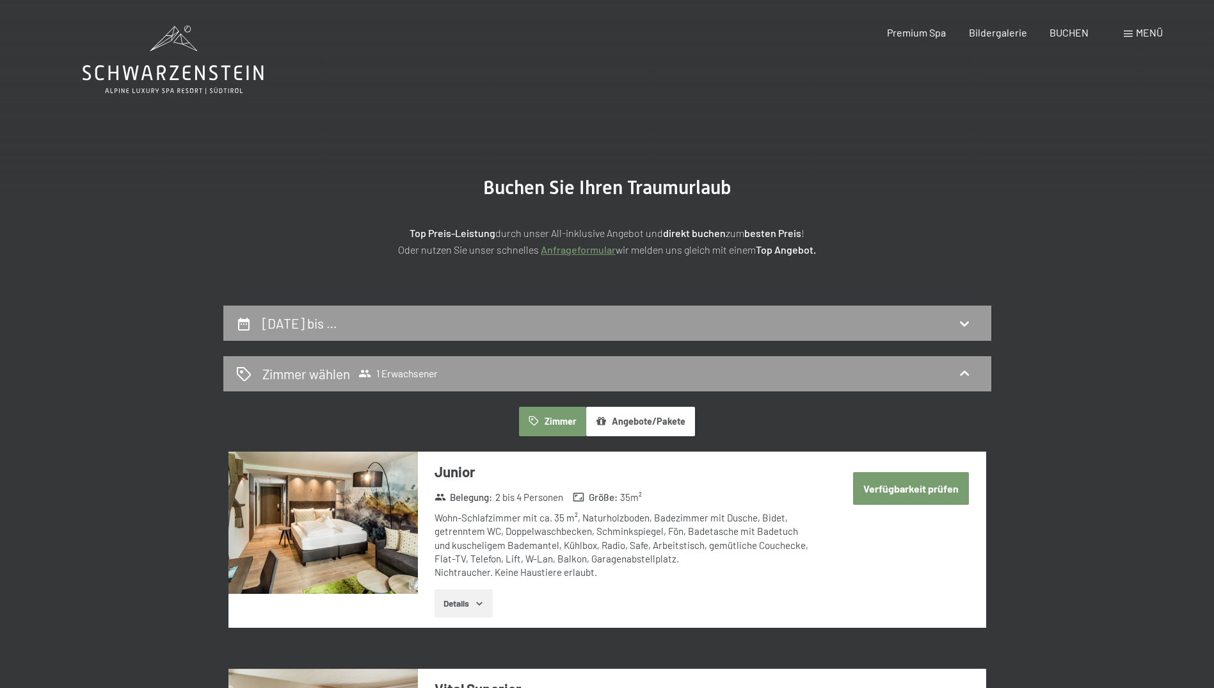
click at [1139, 32] on span "Menü" at bounding box center [1149, 32] width 27 height 12
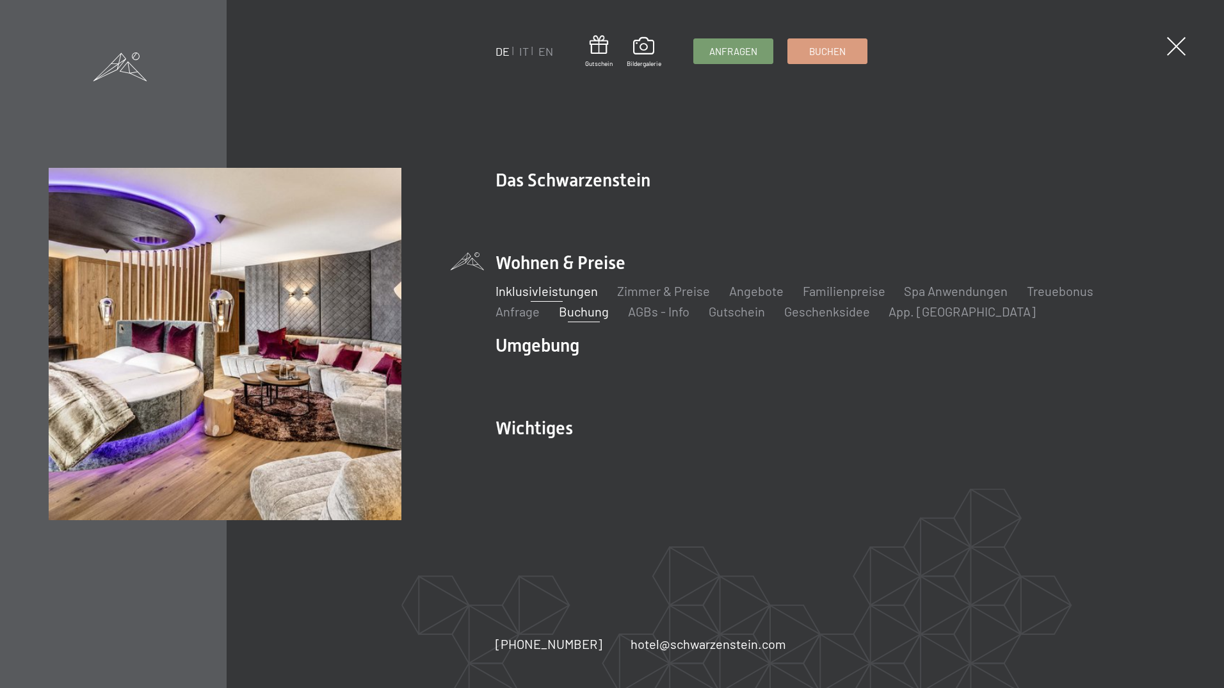
click at [572, 296] on link "Inklusivleistungen" at bounding box center [546, 290] width 102 height 15
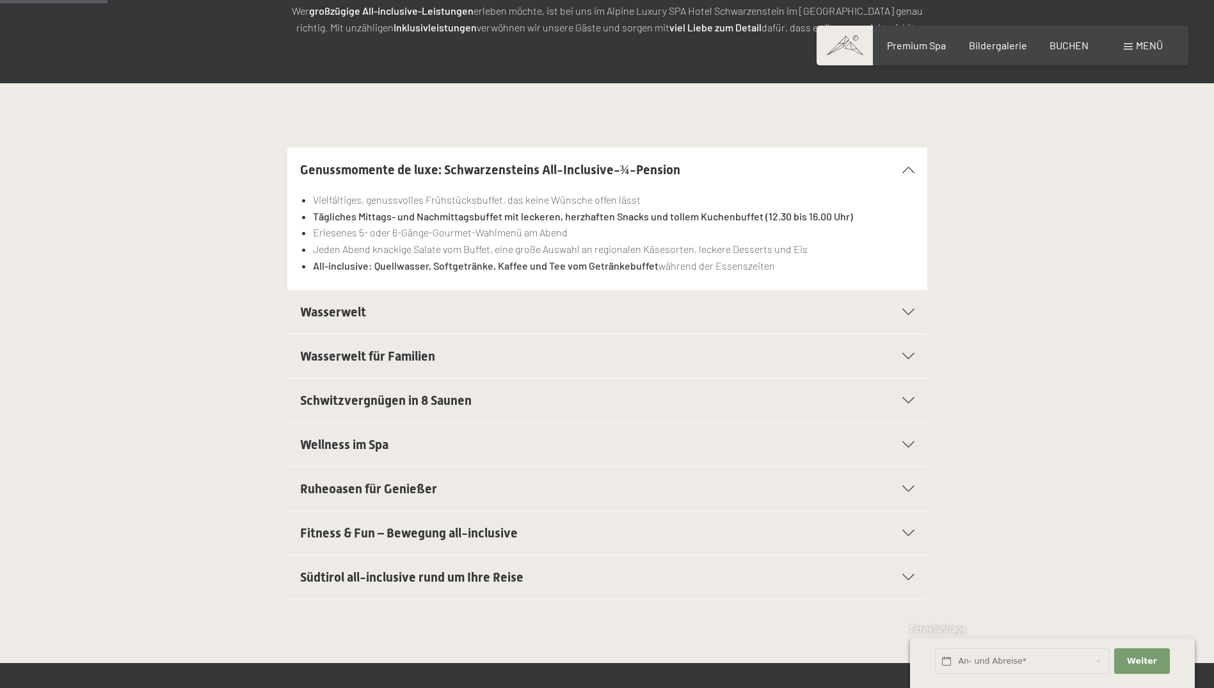
scroll to position [320, 0]
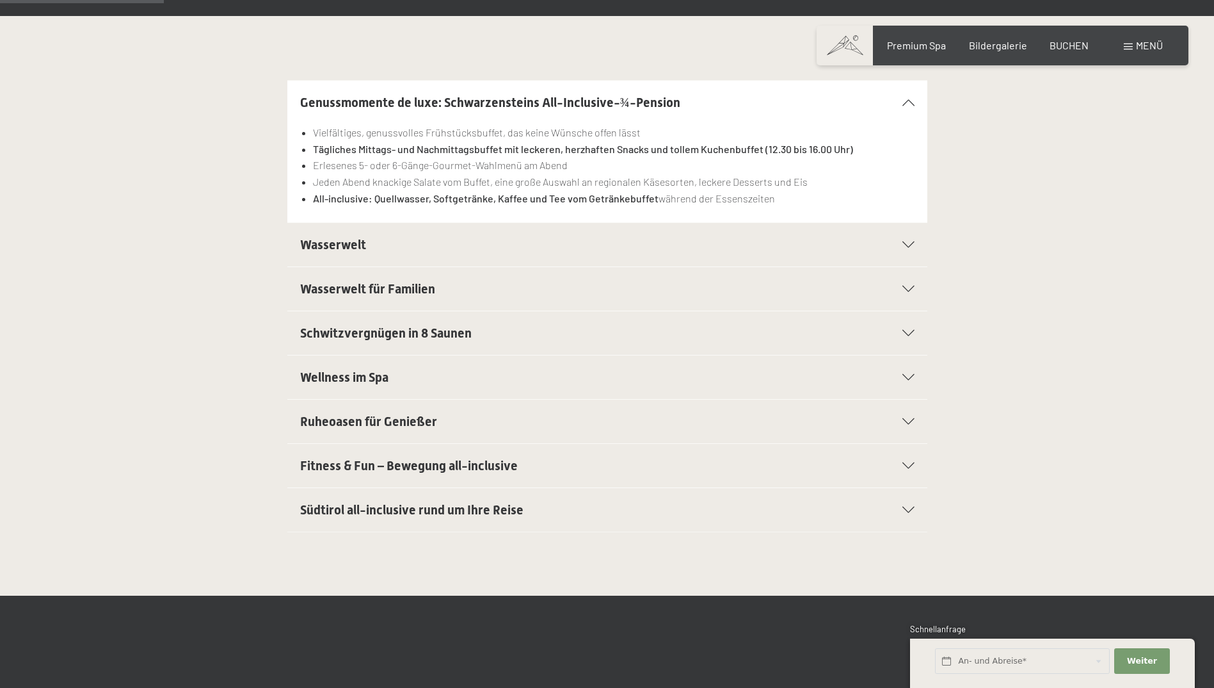
click at [900, 237] on div "Wasserwelt" at bounding box center [607, 245] width 615 height 44
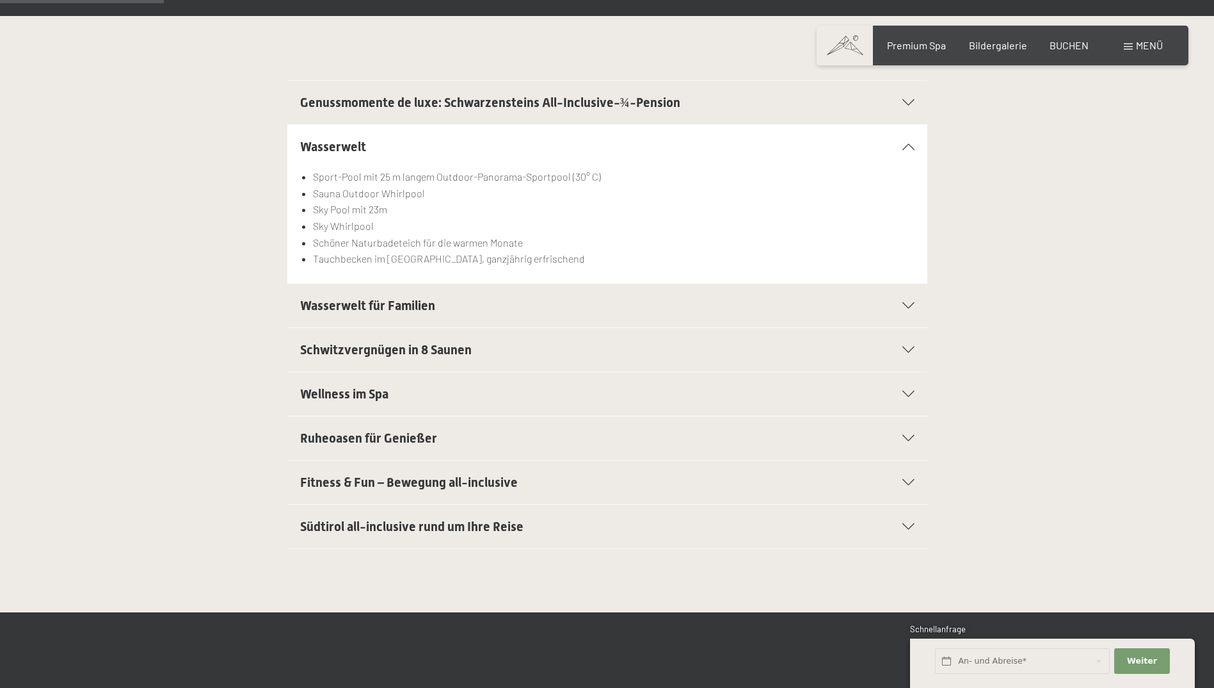
click at [908, 307] on icon at bounding box center [909, 305] width 12 height 6
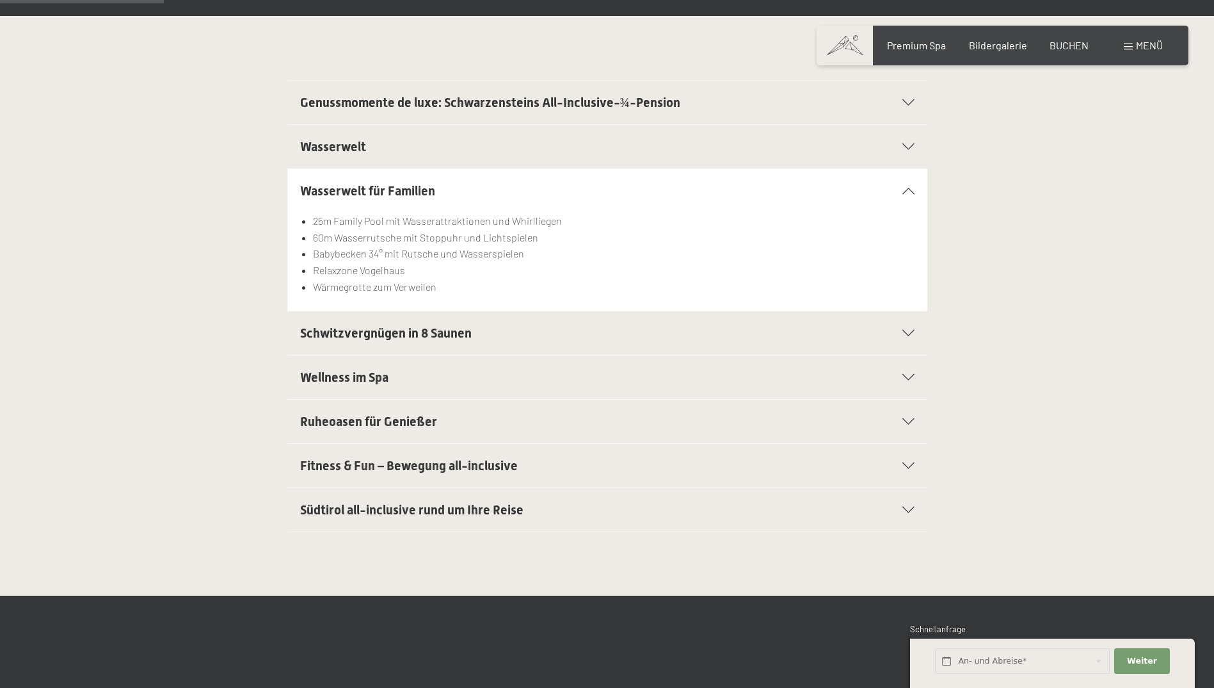
click at [910, 337] on div "Schwitzvergnügen in 8 Saunen" at bounding box center [607, 333] width 615 height 44
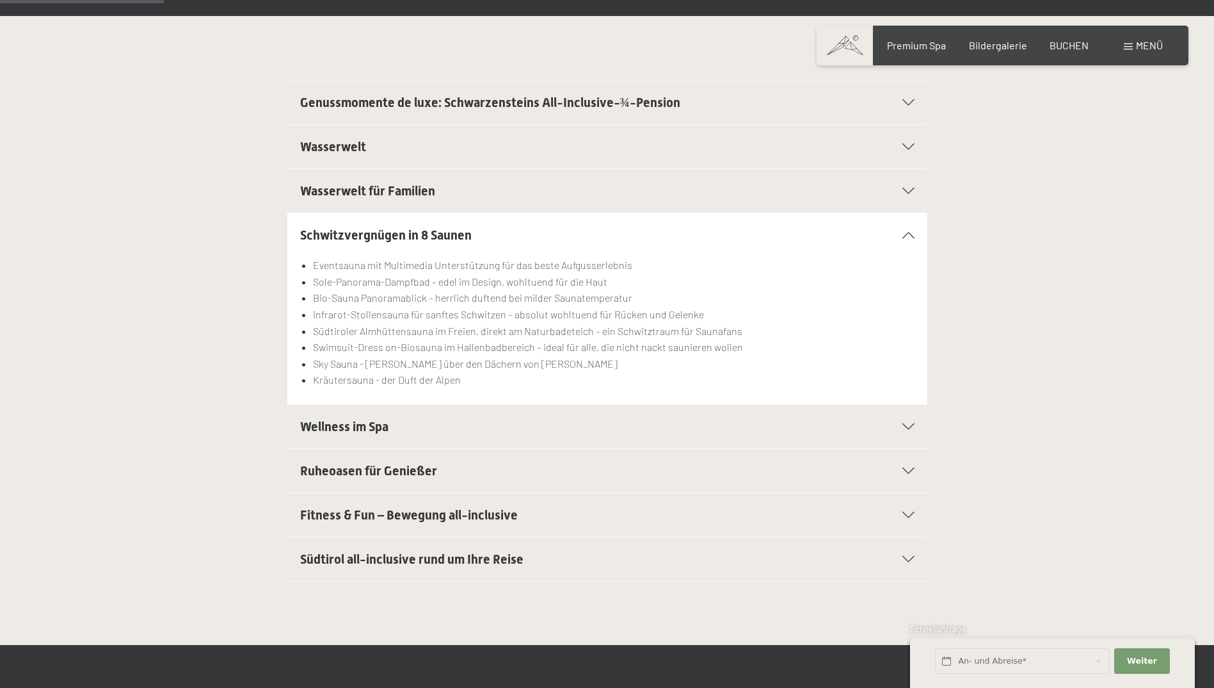
click at [905, 436] on div "Wellness im Spa" at bounding box center [607, 427] width 615 height 44
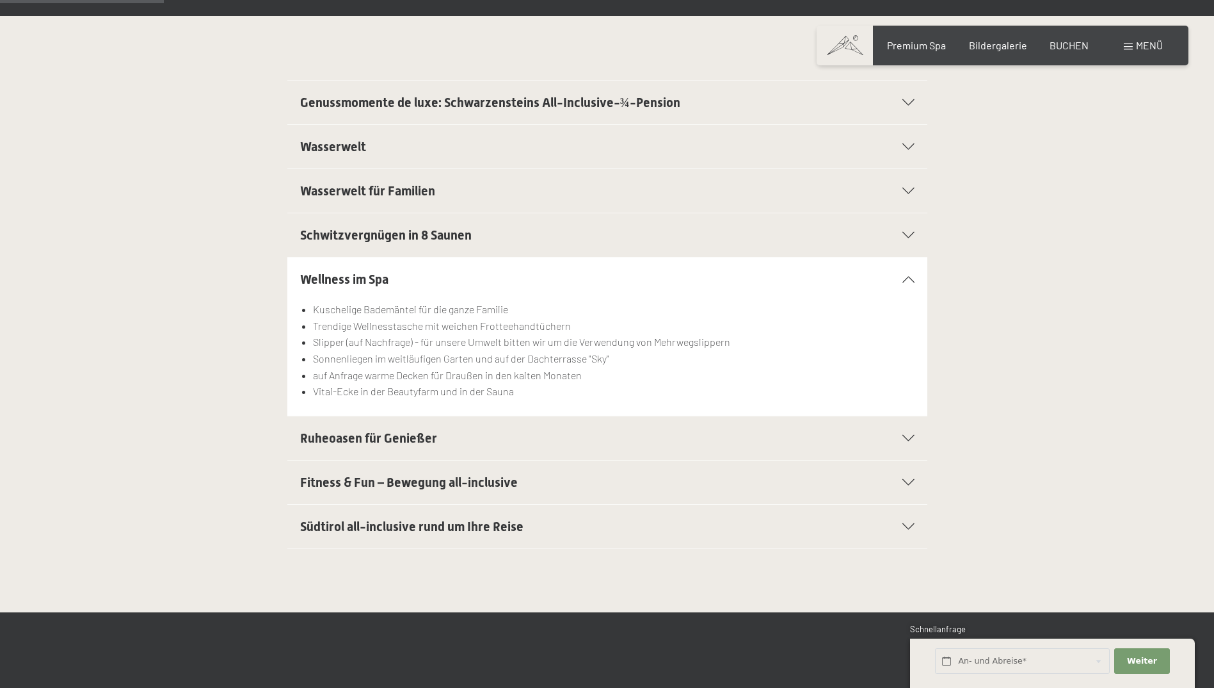
click at [908, 438] on icon at bounding box center [909, 438] width 12 height 6
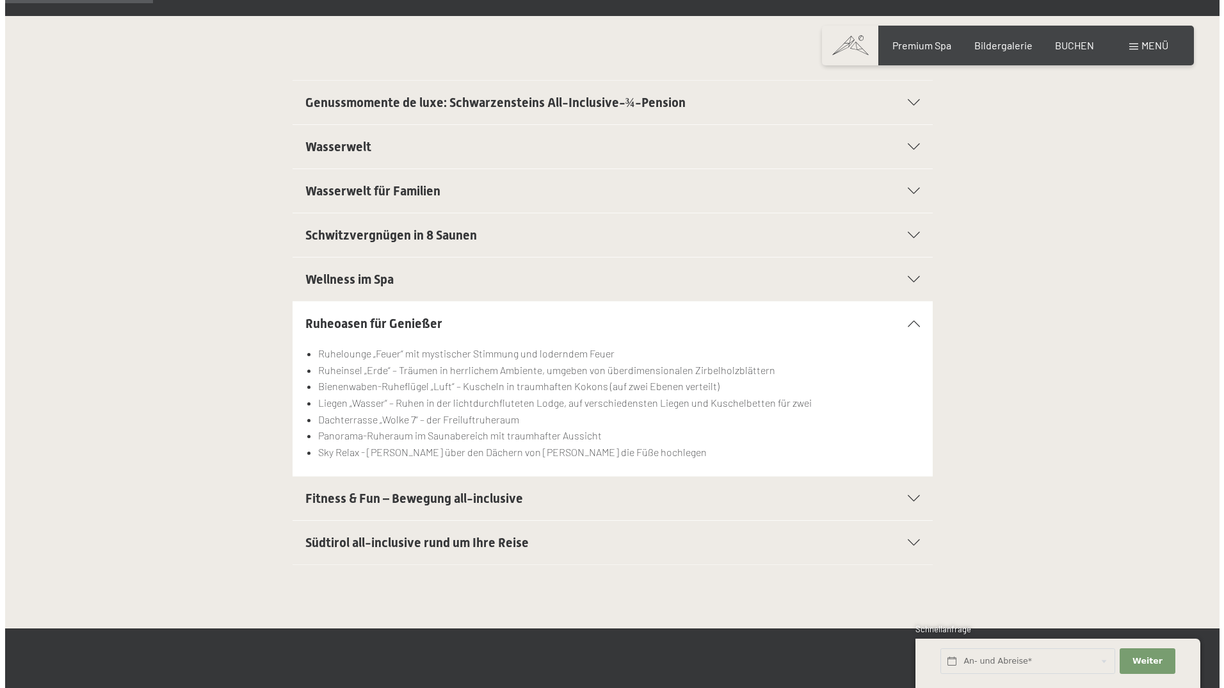
scroll to position [0, 0]
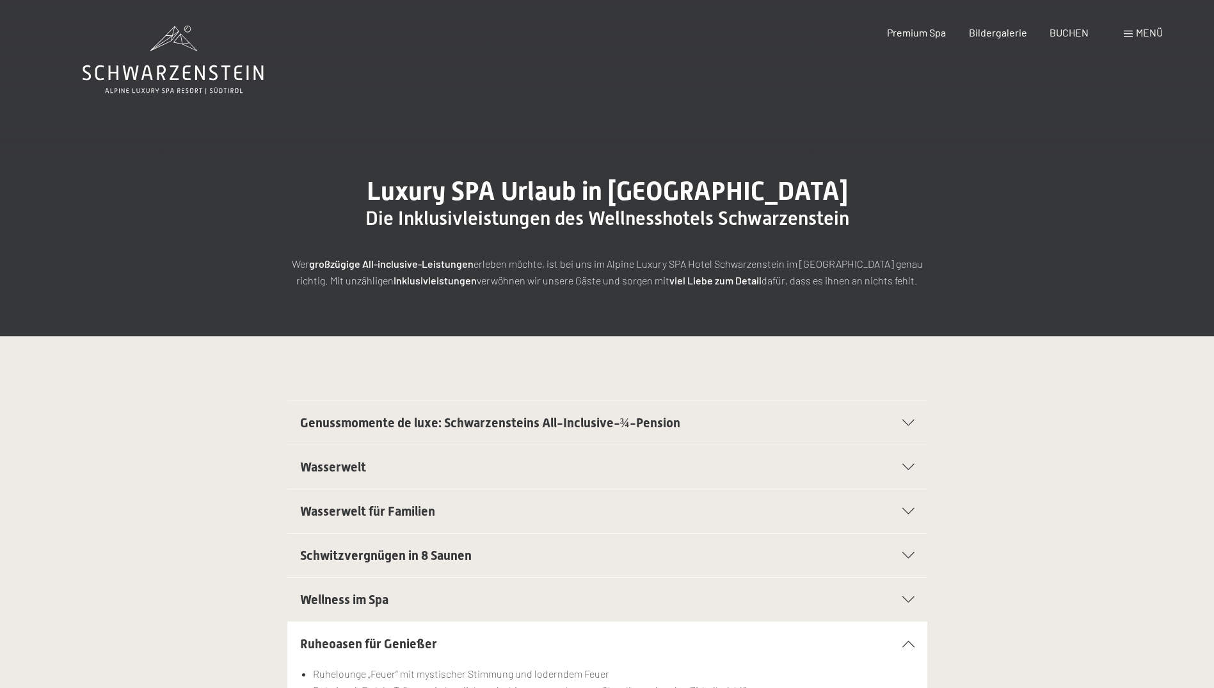
click at [1127, 26] on div "Menü" at bounding box center [1143, 33] width 39 height 14
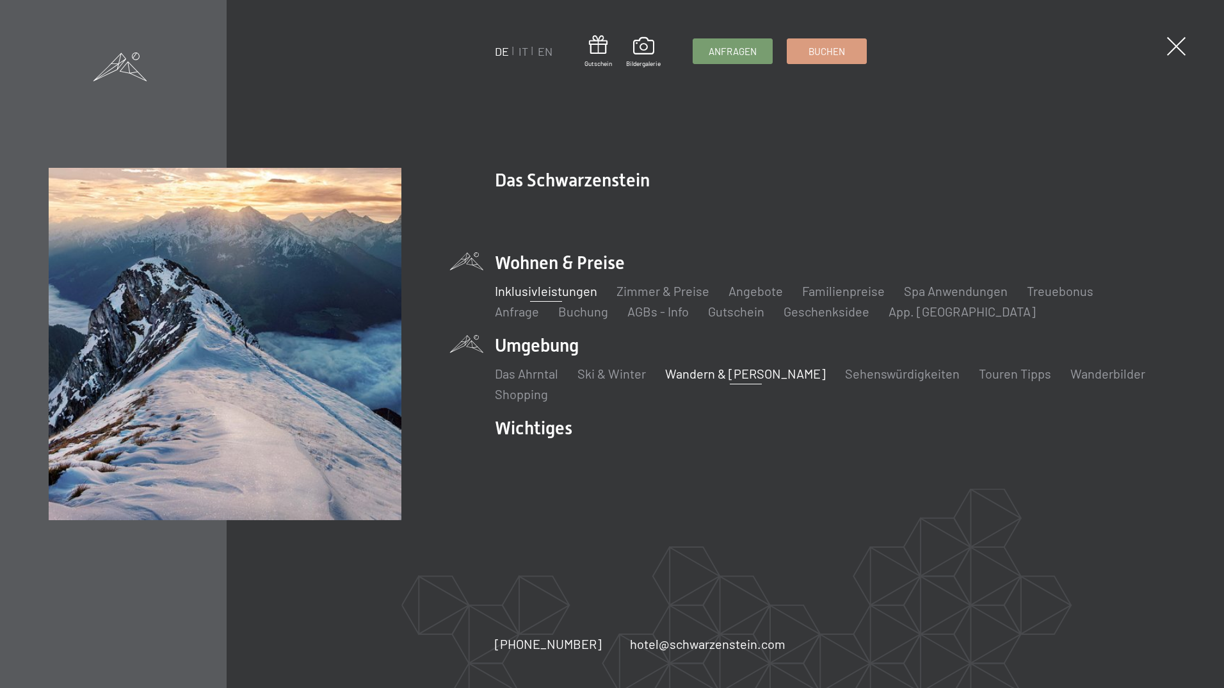
click at [712, 378] on link "Wandern & [PERSON_NAME]" at bounding box center [745, 373] width 161 height 15
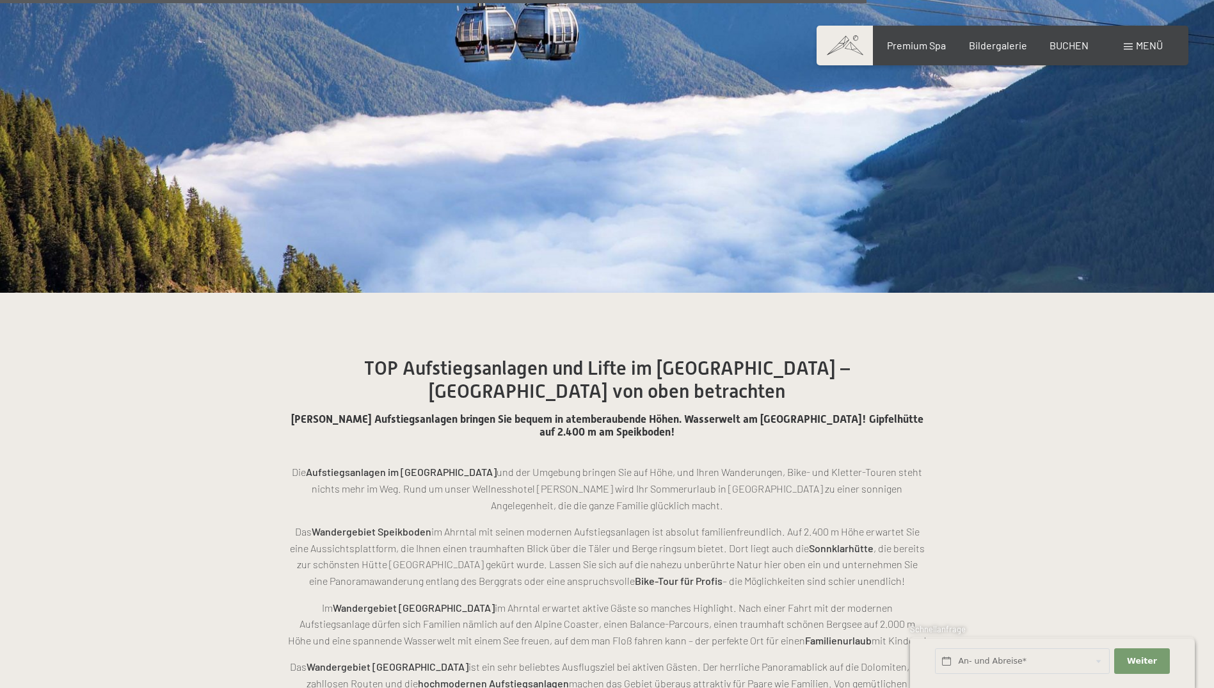
scroll to position [5015, 0]
